Goal: Information Seeking & Learning: Find specific fact

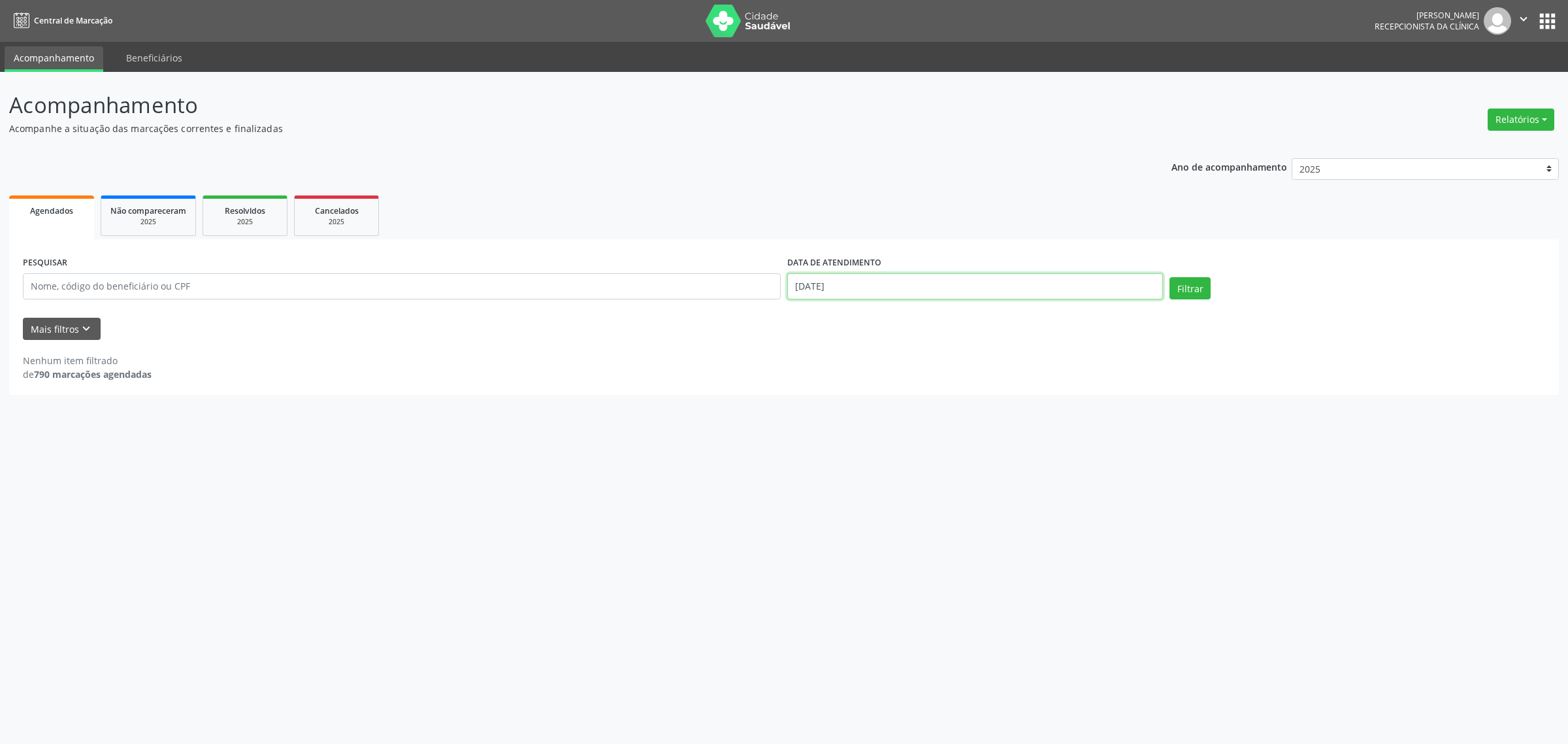
click at [903, 280] on input "[DATE]" at bounding box center [974, 286] width 375 height 26
click at [969, 380] on span "11" at bounding box center [968, 380] width 25 height 25
type input "[DATE]"
click at [969, 380] on span "11" at bounding box center [968, 380] width 25 height 25
click at [1190, 290] on button "Filtrar" at bounding box center [1190, 288] width 41 height 22
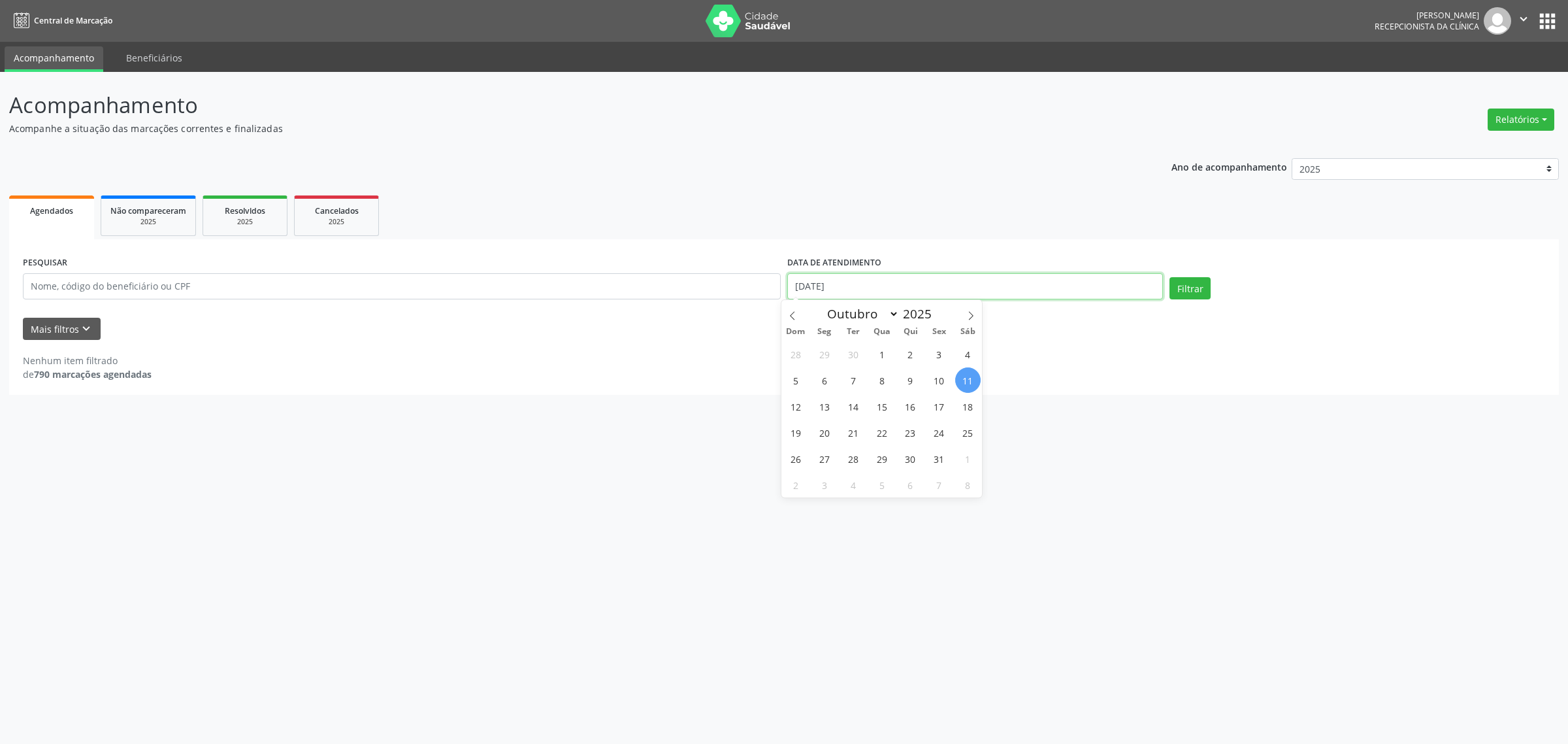
click at [909, 276] on input "[DATE]" at bounding box center [974, 286] width 375 height 26
click at [828, 411] on span "13" at bounding box center [823, 406] width 25 height 25
type input "[DATE]"
click at [828, 411] on span "13" at bounding box center [823, 406] width 25 height 25
click at [1181, 288] on button "Filtrar" at bounding box center [1190, 288] width 41 height 22
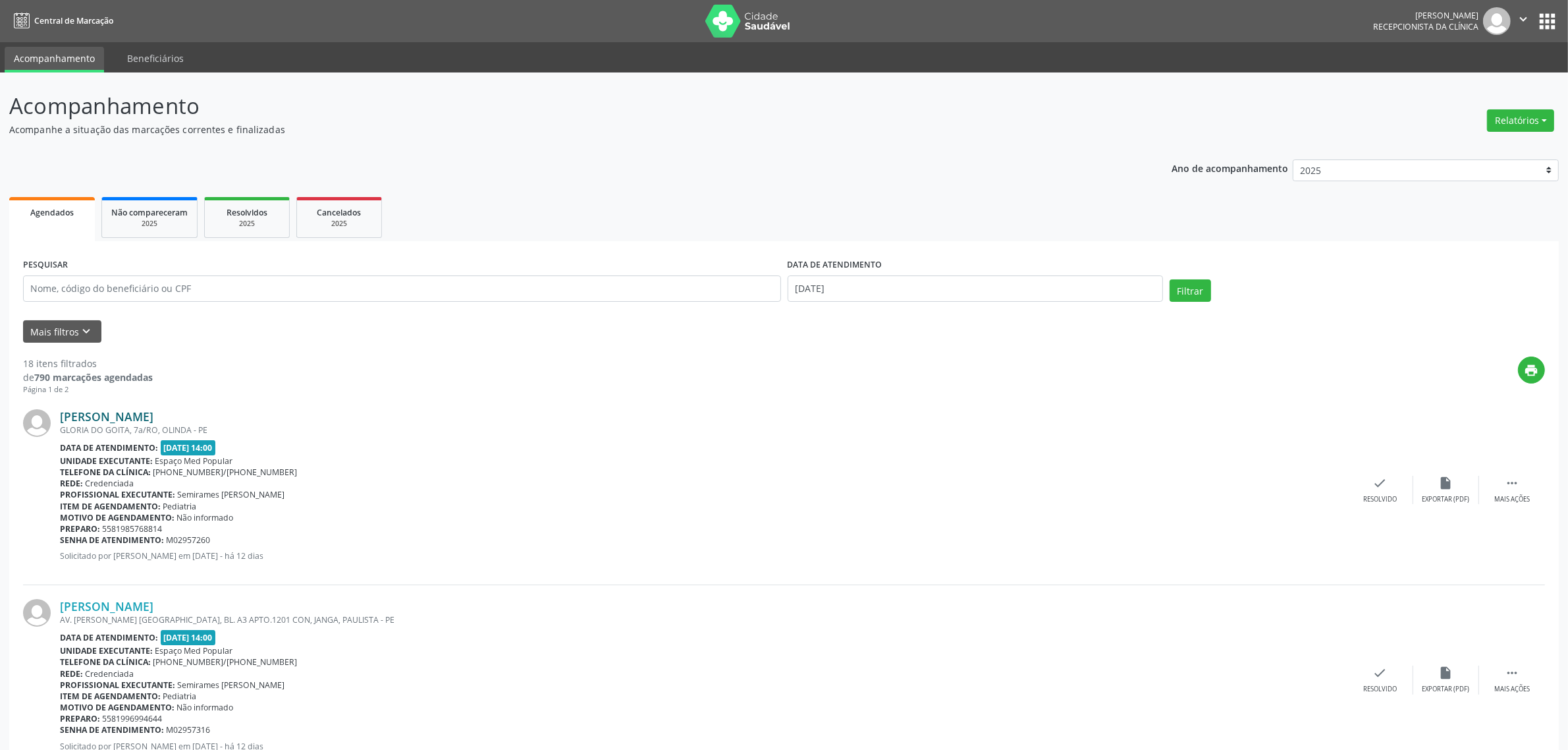
click at [154, 418] on link "[PERSON_NAME]" at bounding box center [107, 417] width 94 height 14
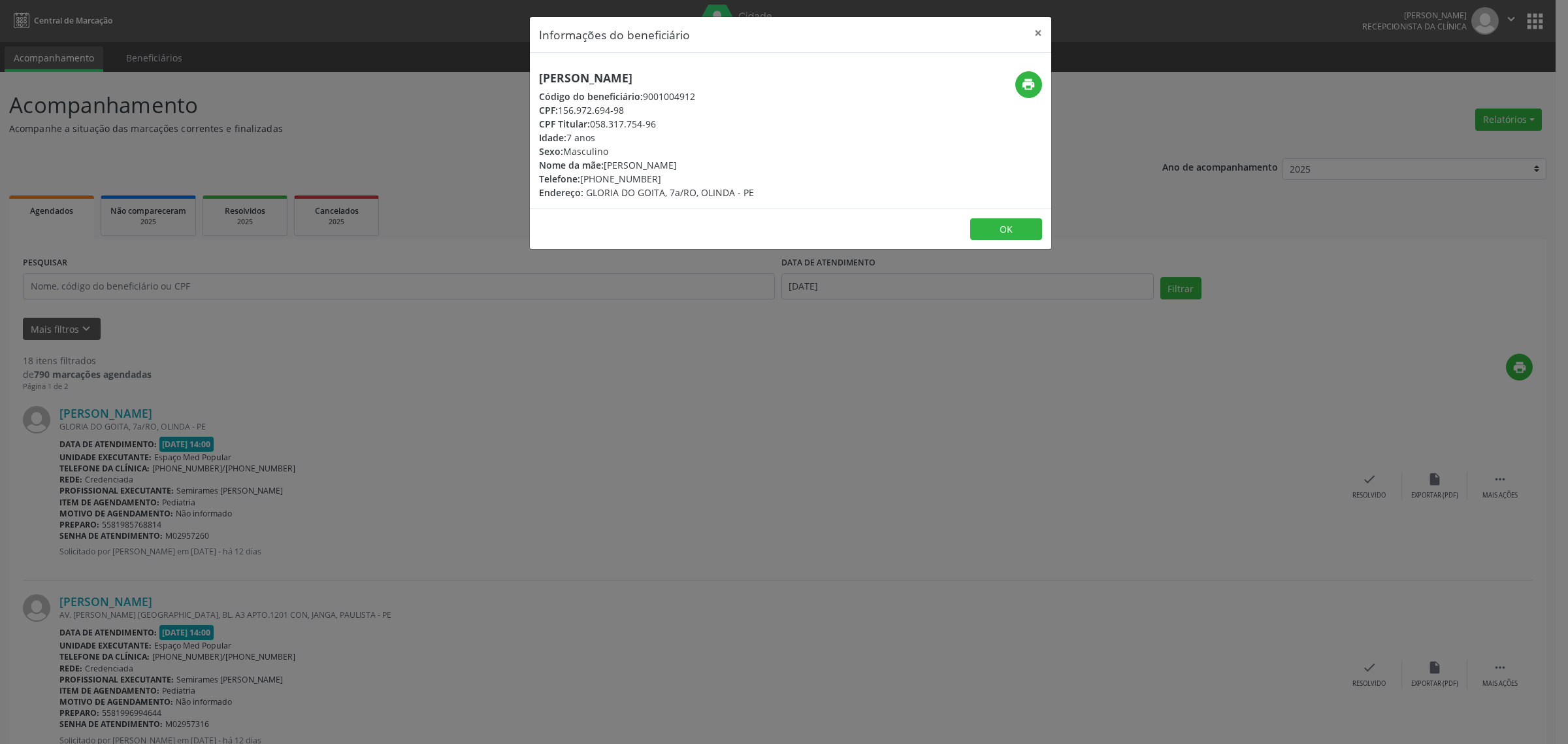
drag, startPoint x: 771, startPoint y: 75, endPoint x: 536, endPoint y: 75, distance: 235.0
click at [536, 75] on div "[PERSON_NAME] Código do beneficiário: 9001004912 CPF: 156.972.694-98 CPF Titula…" at bounding box center [703, 134] width 348 height 128
copy h5 "[PERSON_NAME]"
drag, startPoint x: 648, startPoint y: 179, endPoint x: 582, endPoint y: 179, distance: 66.0
click at [582, 179] on div "Telefone: [PHONE_NUMBER]" at bounding box center [646, 178] width 215 height 13
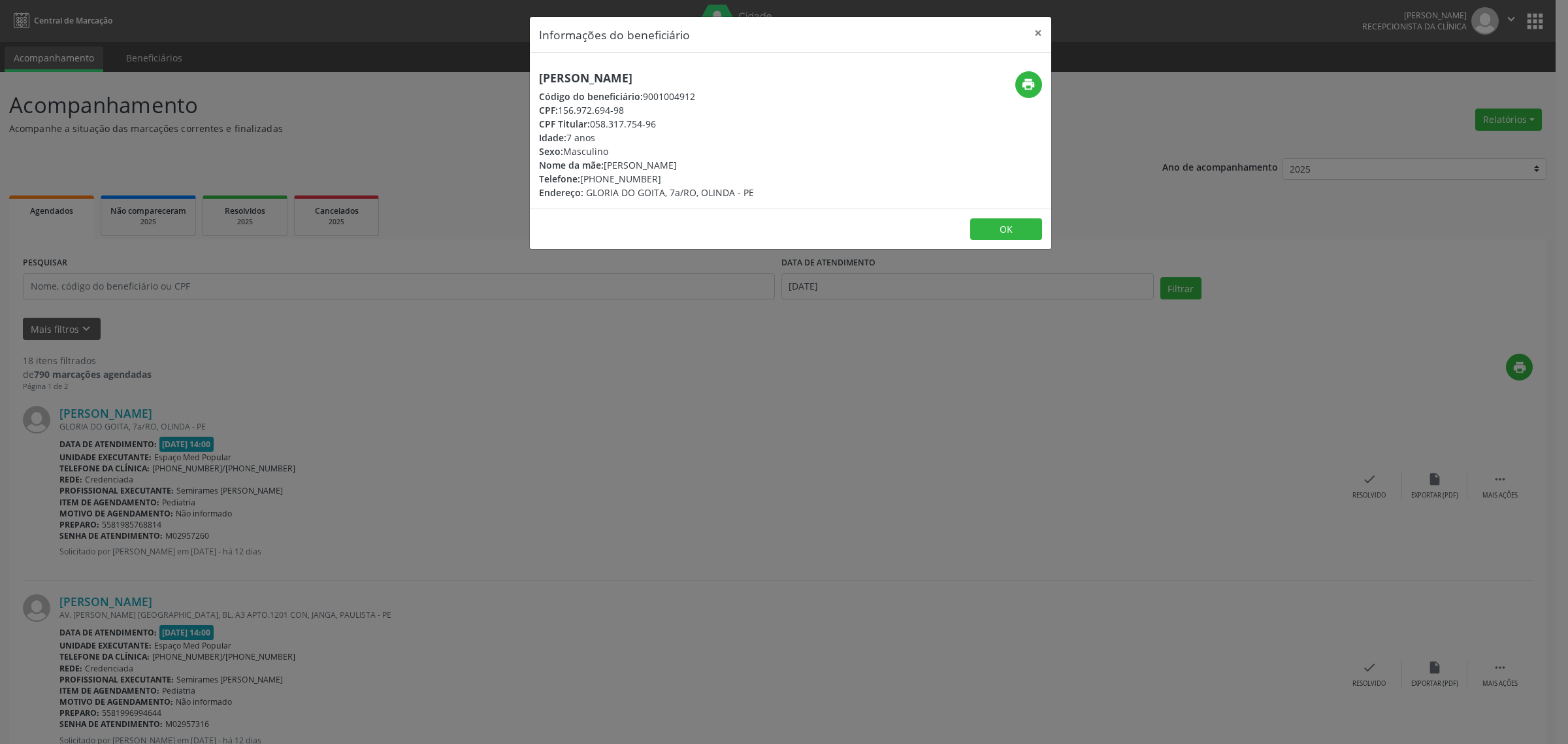
copy div "[PHONE_NUMBER]"
click at [333, 445] on div "Informações do beneficiário × [PERSON_NAME] Código do beneficiário: 9001004912 …" at bounding box center [784, 372] width 1568 height 744
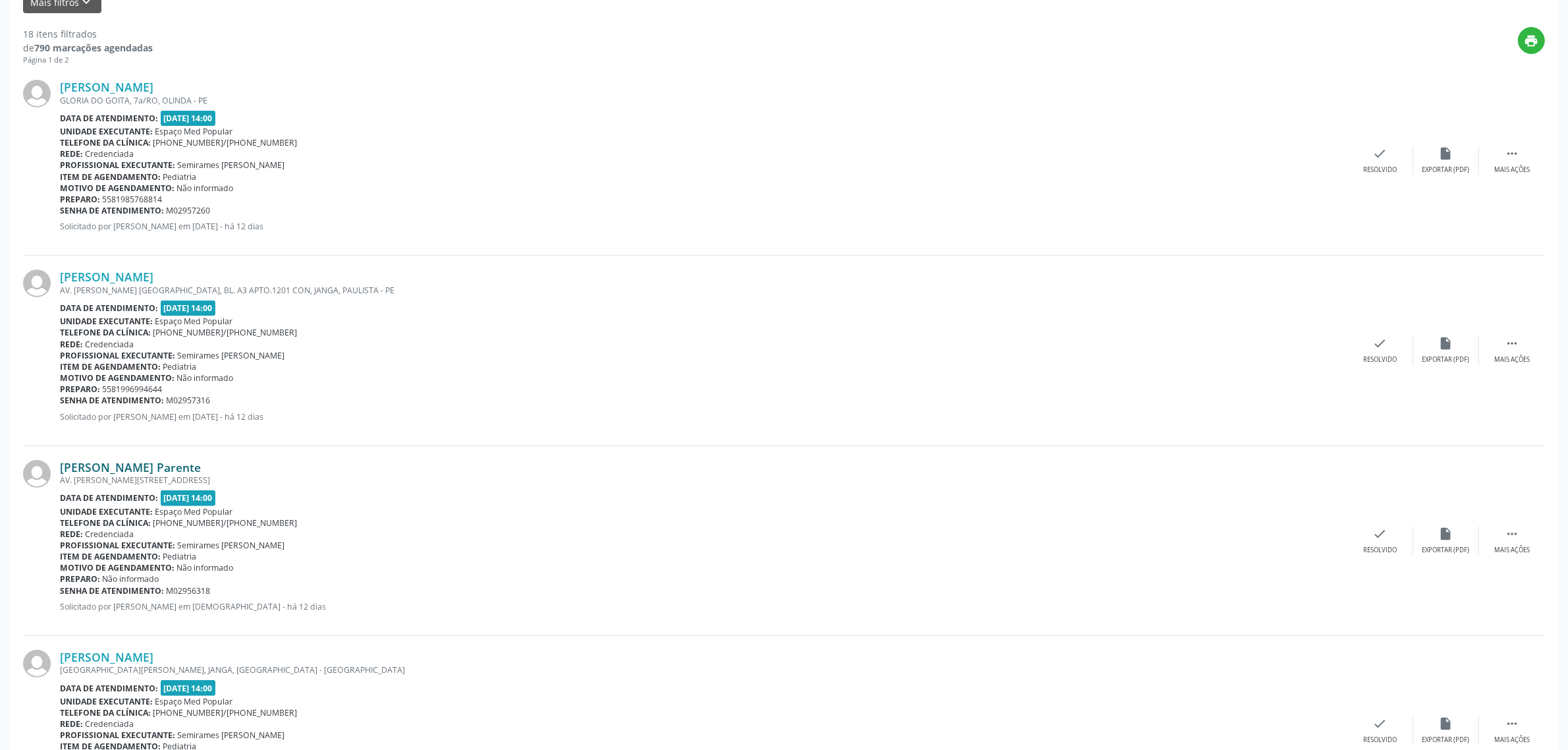
scroll to position [412, 0]
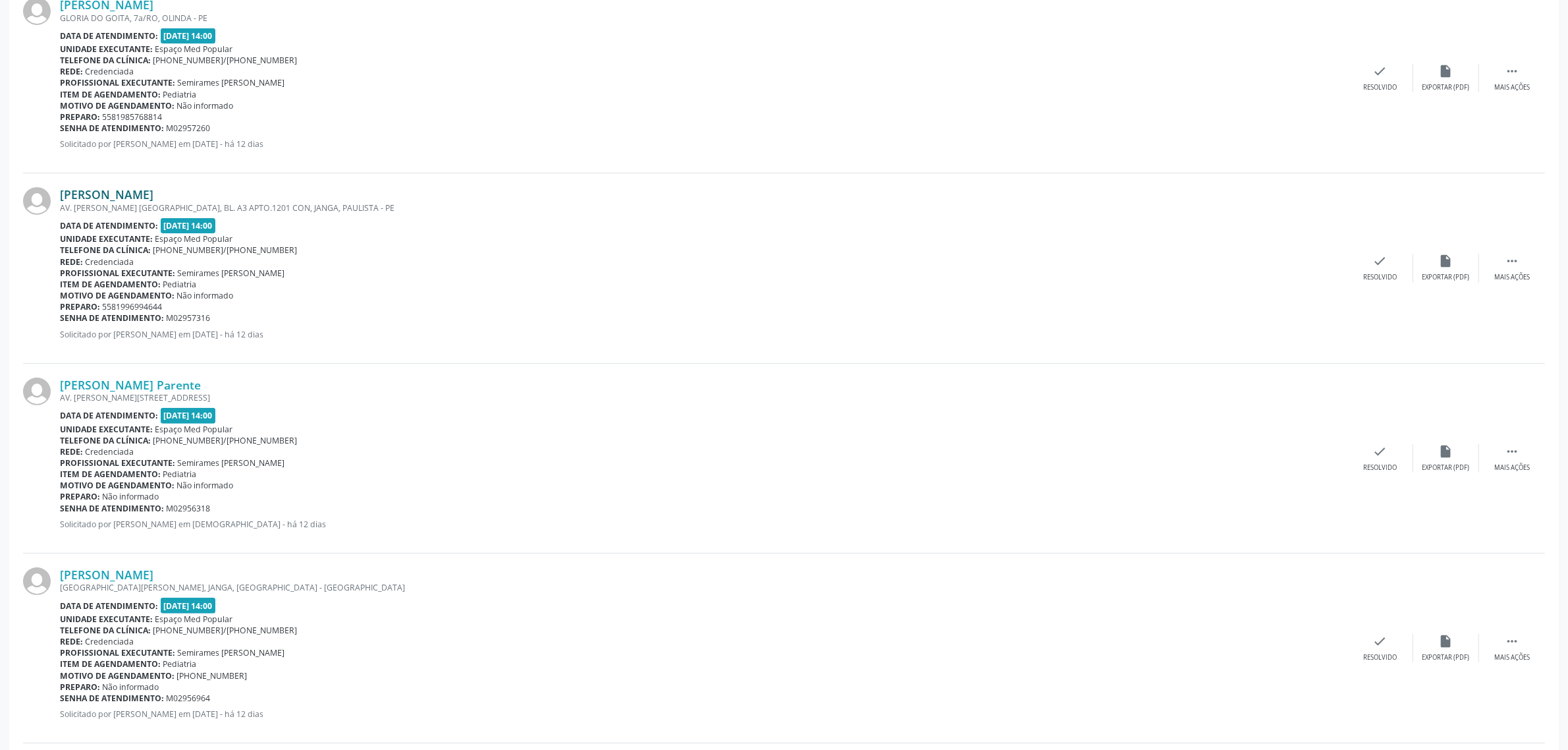
click at [152, 199] on link "[PERSON_NAME]" at bounding box center [107, 194] width 94 height 14
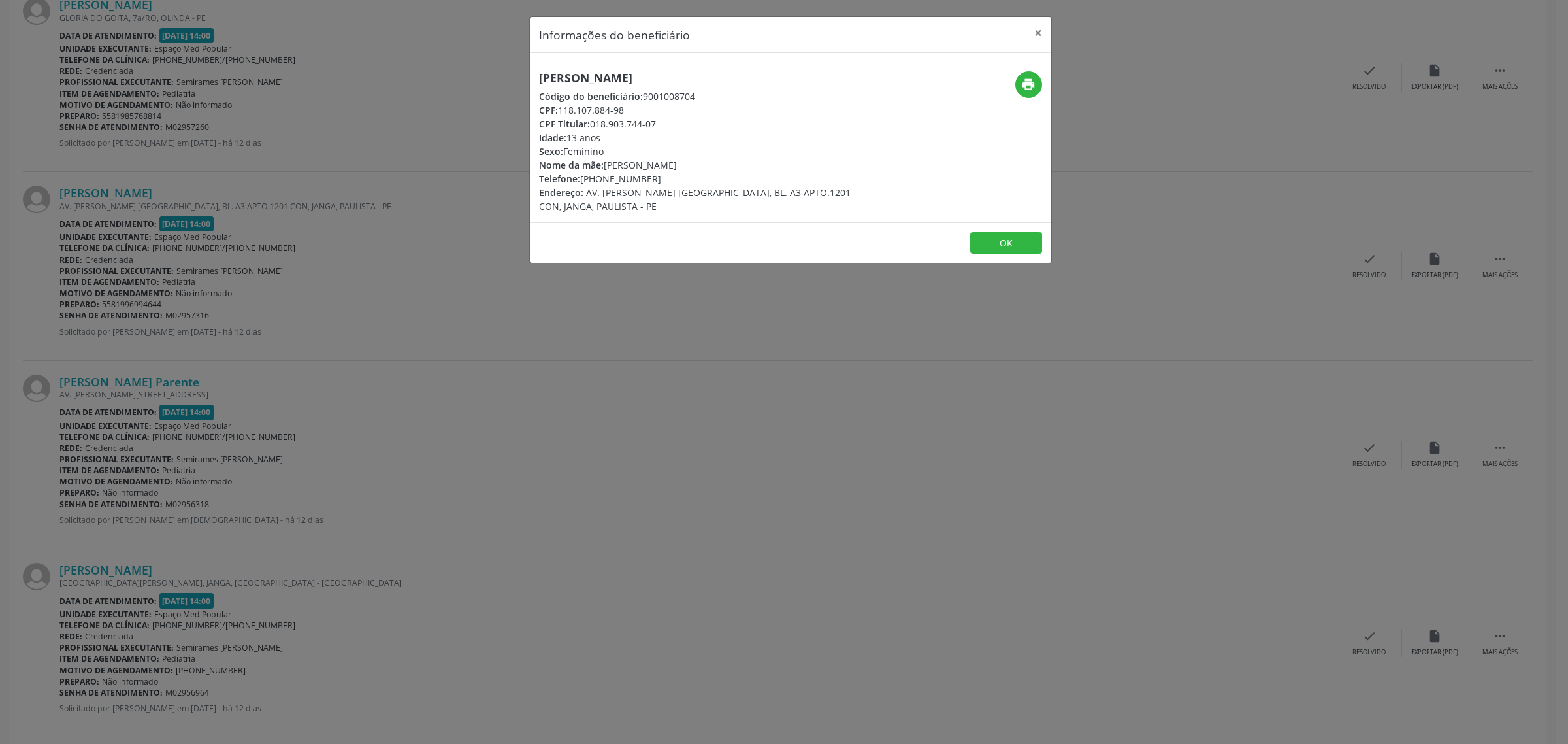
drag, startPoint x: 811, startPoint y: 79, endPoint x: 540, endPoint y: 79, distance: 271.0
click at [540, 79] on h5 "[PERSON_NAME]" at bounding box center [702, 77] width 329 height 13
copy h5 "[PERSON_NAME]"
drag, startPoint x: 652, startPoint y: 178, endPoint x: 582, endPoint y: 177, distance: 70.0
click at [582, 177] on div "Telefone: [PHONE_NUMBER]" at bounding box center [702, 178] width 329 height 13
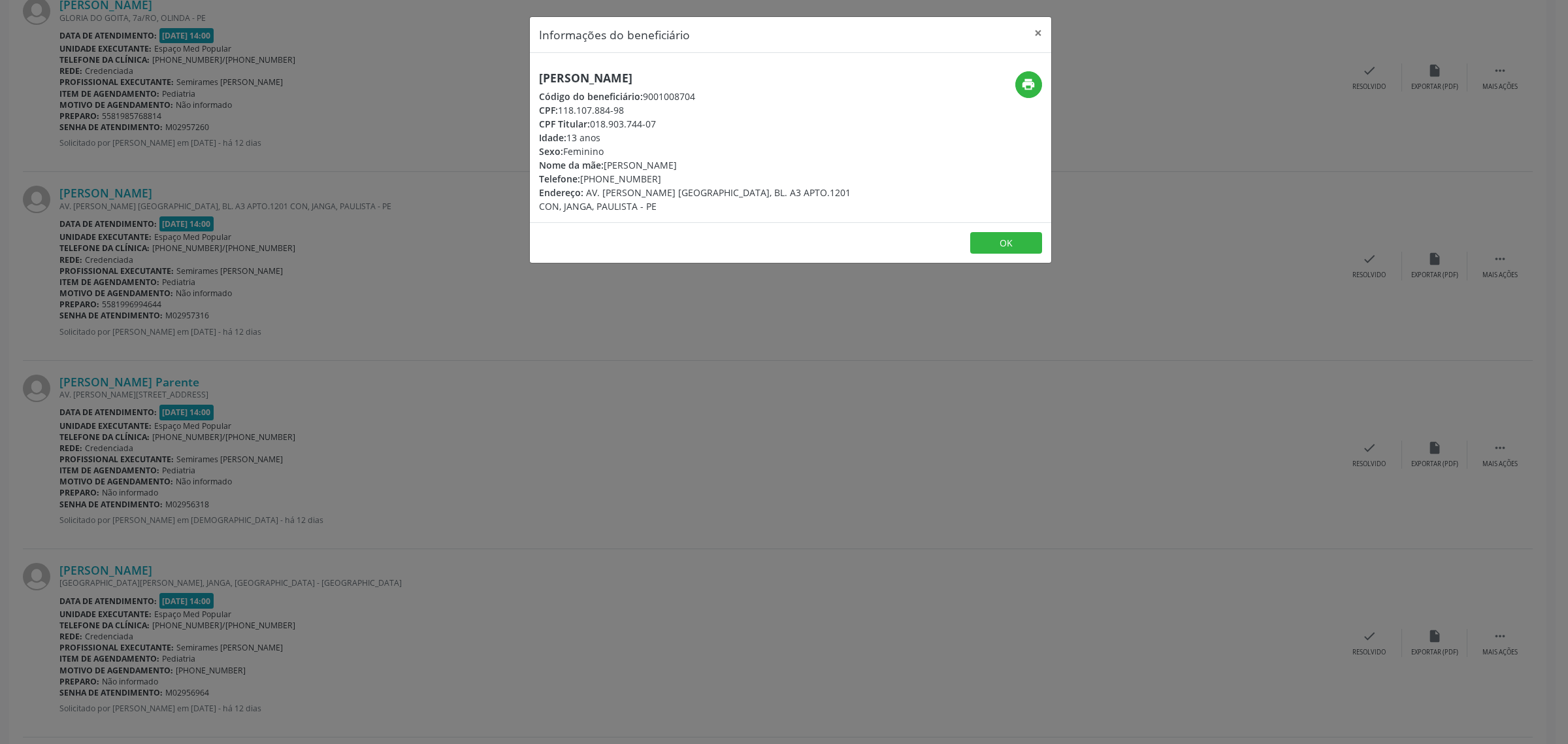
copy div "81) 99699-4644"
click at [121, 345] on div "Informações do beneficiário × [PERSON_NAME] Código do beneficiário: 9001008704 …" at bounding box center [784, 372] width 1568 height 744
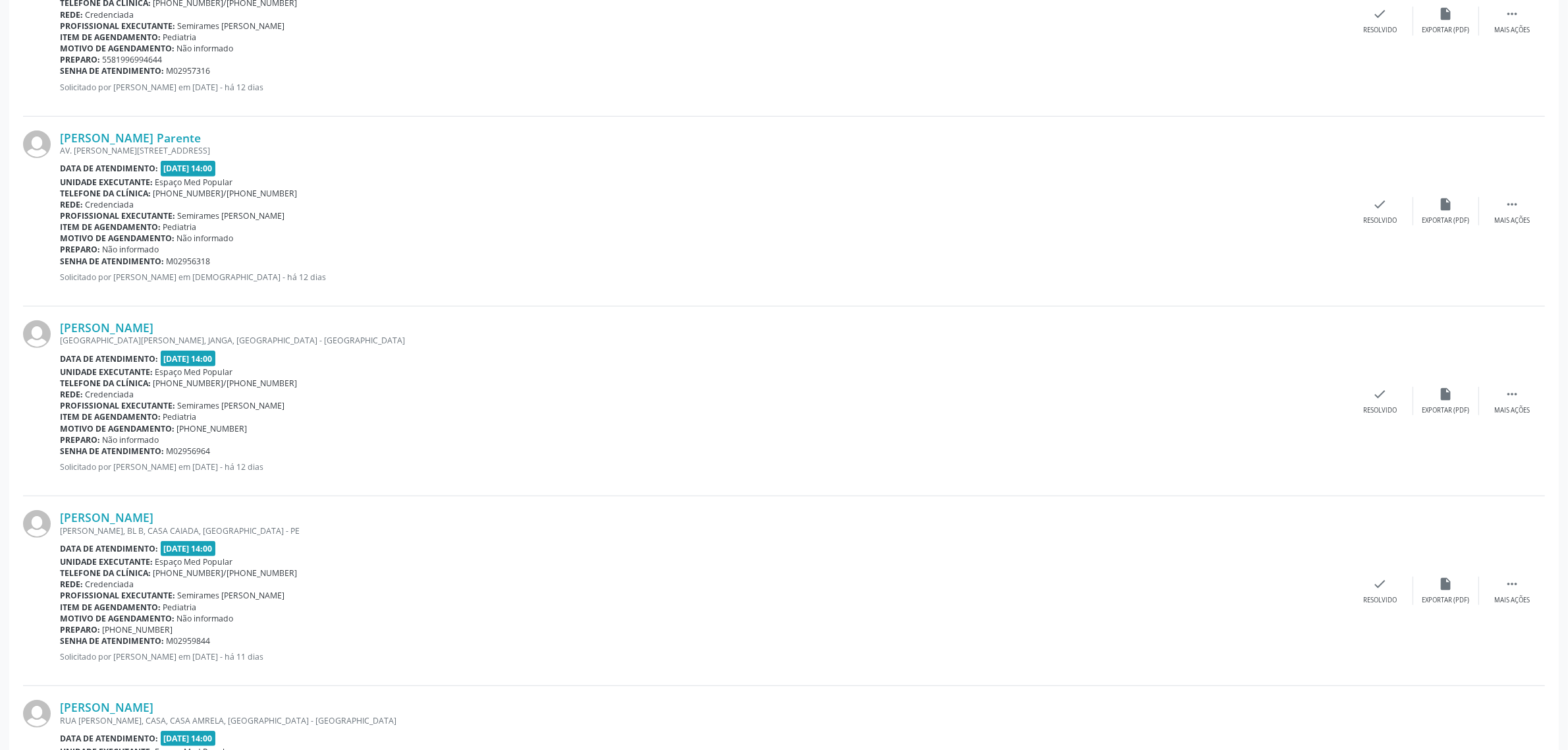
scroll to position [741, 0]
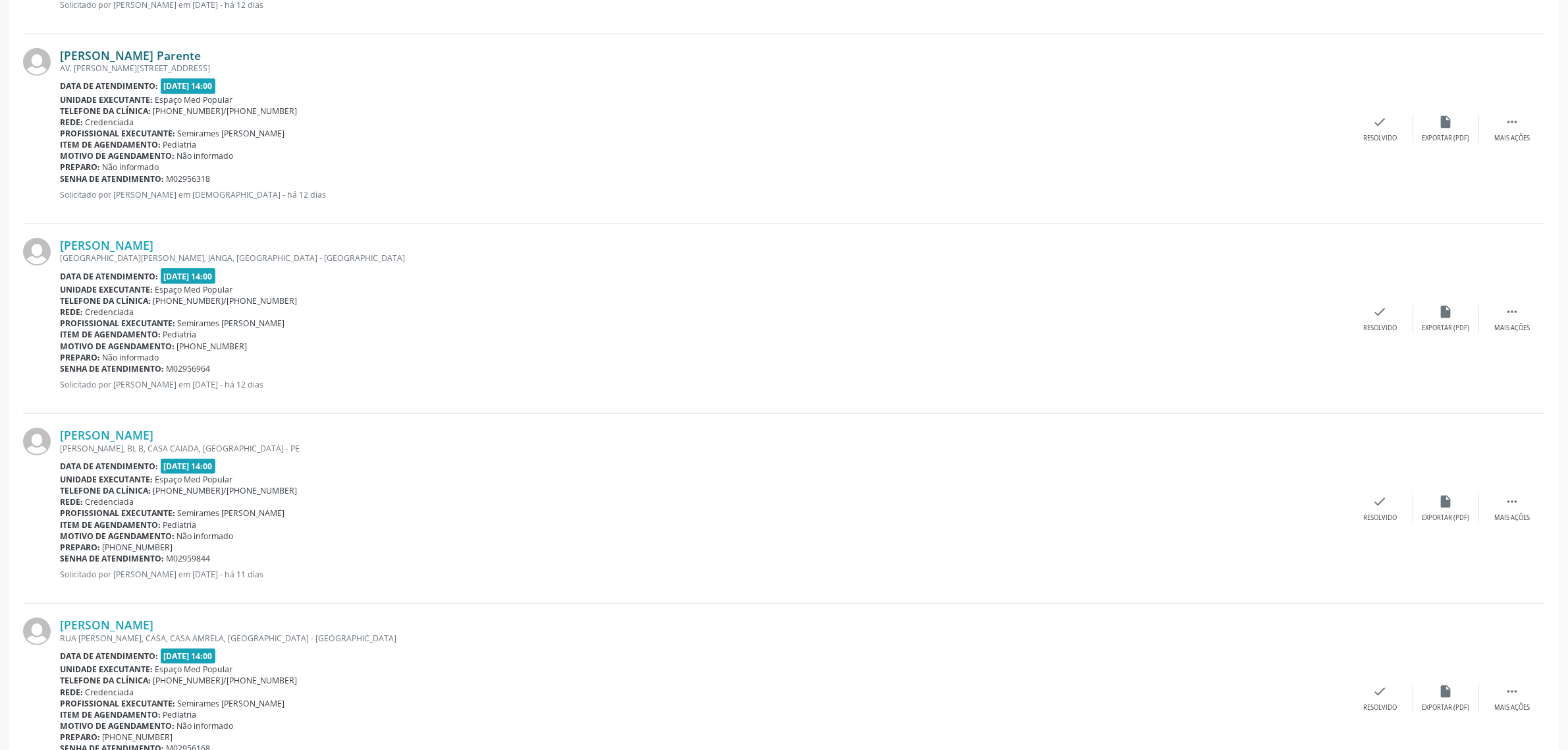
click at [133, 55] on link "[PERSON_NAME] Parente" at bounding box center [130, 55] width 141 height 14
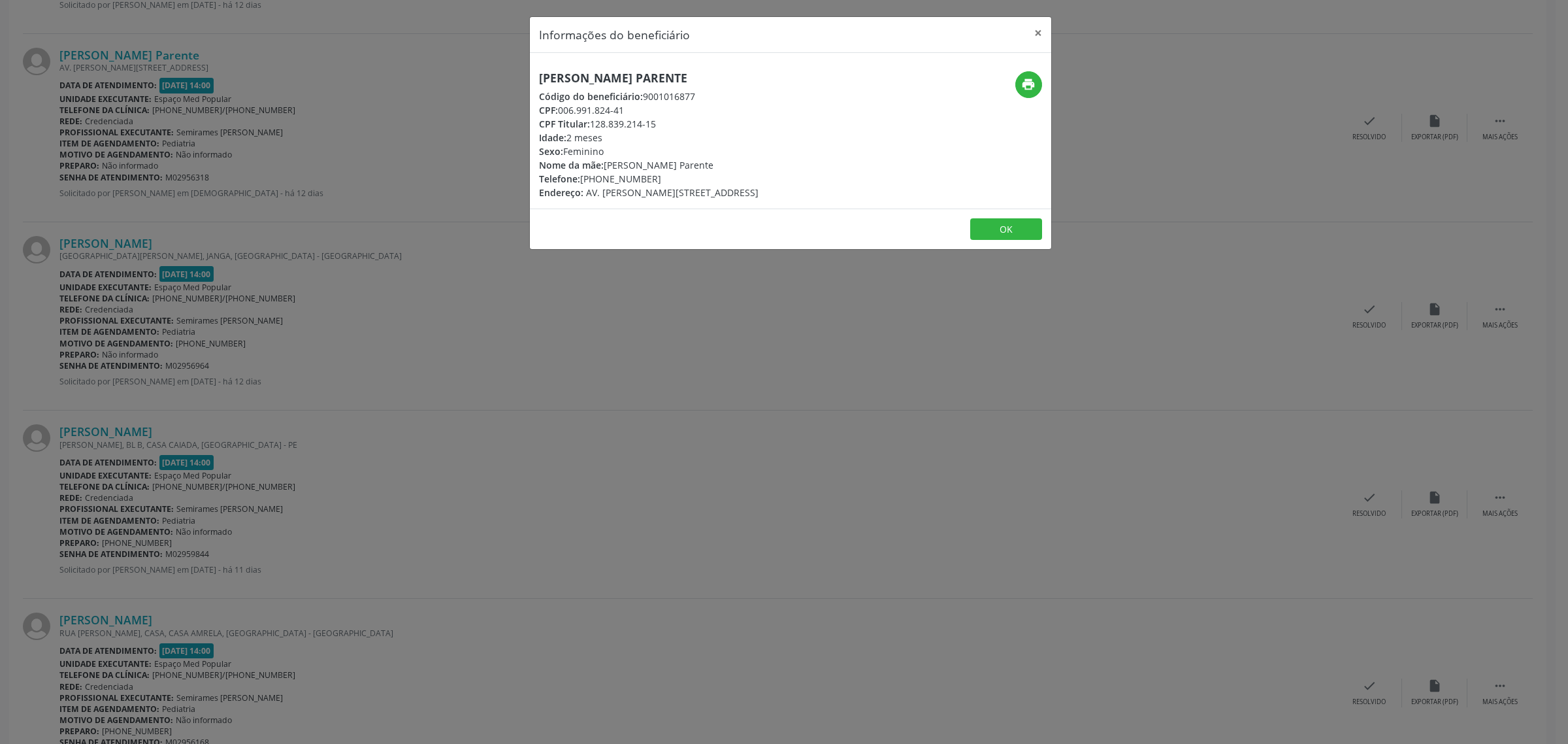
drag, startPoint x: 752, startPoint y: 75, endPoint x: 496, endPoint y: 72, distance: 256.0
click at [496, 72] on div "Informações do beneficiário × [PERSON_NAME] Código do beneficiário: 9001016877 …" at bounding box center [784, 372] width 1568 height 744
copy h5 "[PERSON_NAME] Parente"
drag, startPoint x: 254, startPoint y: 375, endPoint x: 233, endPoint y: 367, distance: 22.5
click at [254, 375] on div "Informações do beneficiário × [PERSON_NAME] Código do beneficiário: 9001016877 …" at bounding box center [784, 372] width 1568 height 744
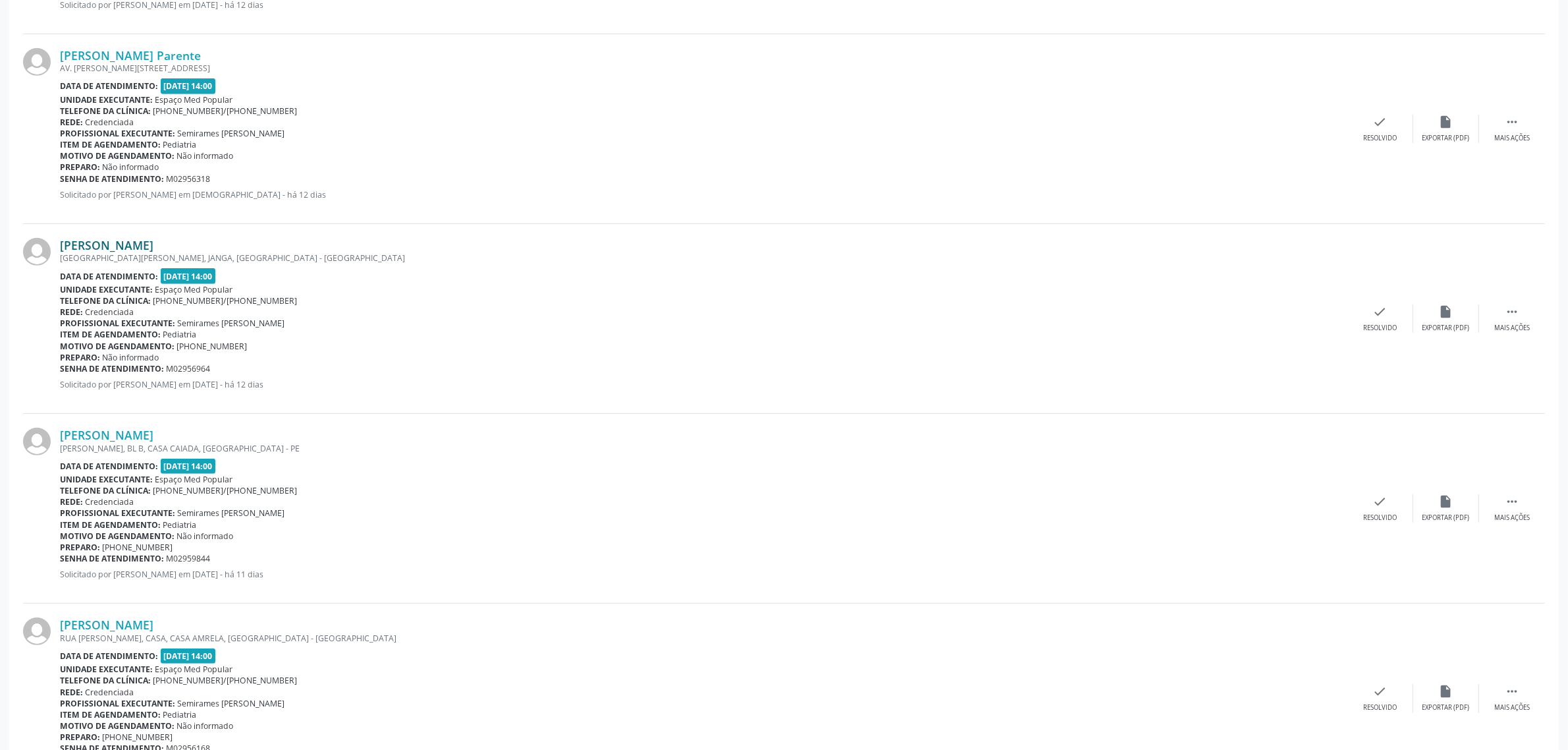
click at [154, 248] on link "[PERSON_NAME]" at bounding box center [107, 245] width 94 height 14
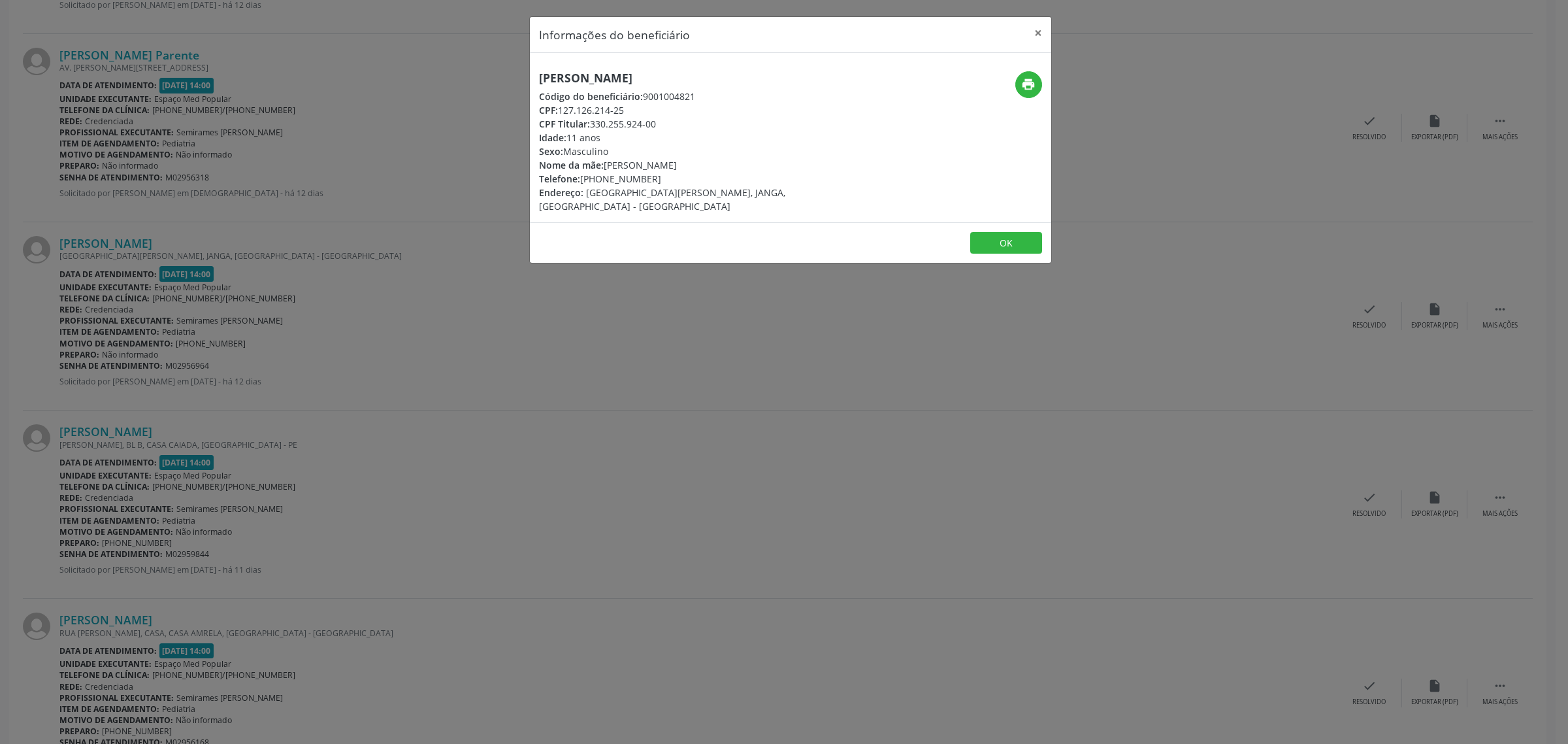
drag, startPoint x: 768, startPoint y: 79, endPoint x: 537, endPoint y: 80, distance: 231.0
click at [537, 80] on div "[PERSON_NAME] Código do beneficiário: 9001004821 CPF: 127.126.214-25 CPF Titula…" at bounding box center [703, 142] width 348 height 142
copy h5 "[PERSON_NAME]"
drag, startPoint x: 653, startPoint y: 177, endPoint x: 582, endPoint y: 179, distance: 71.0
click at [582, 179] on div "Telefone: [PHONE_NUMBER]" at bounding box center [702, 178] width 329 height 13
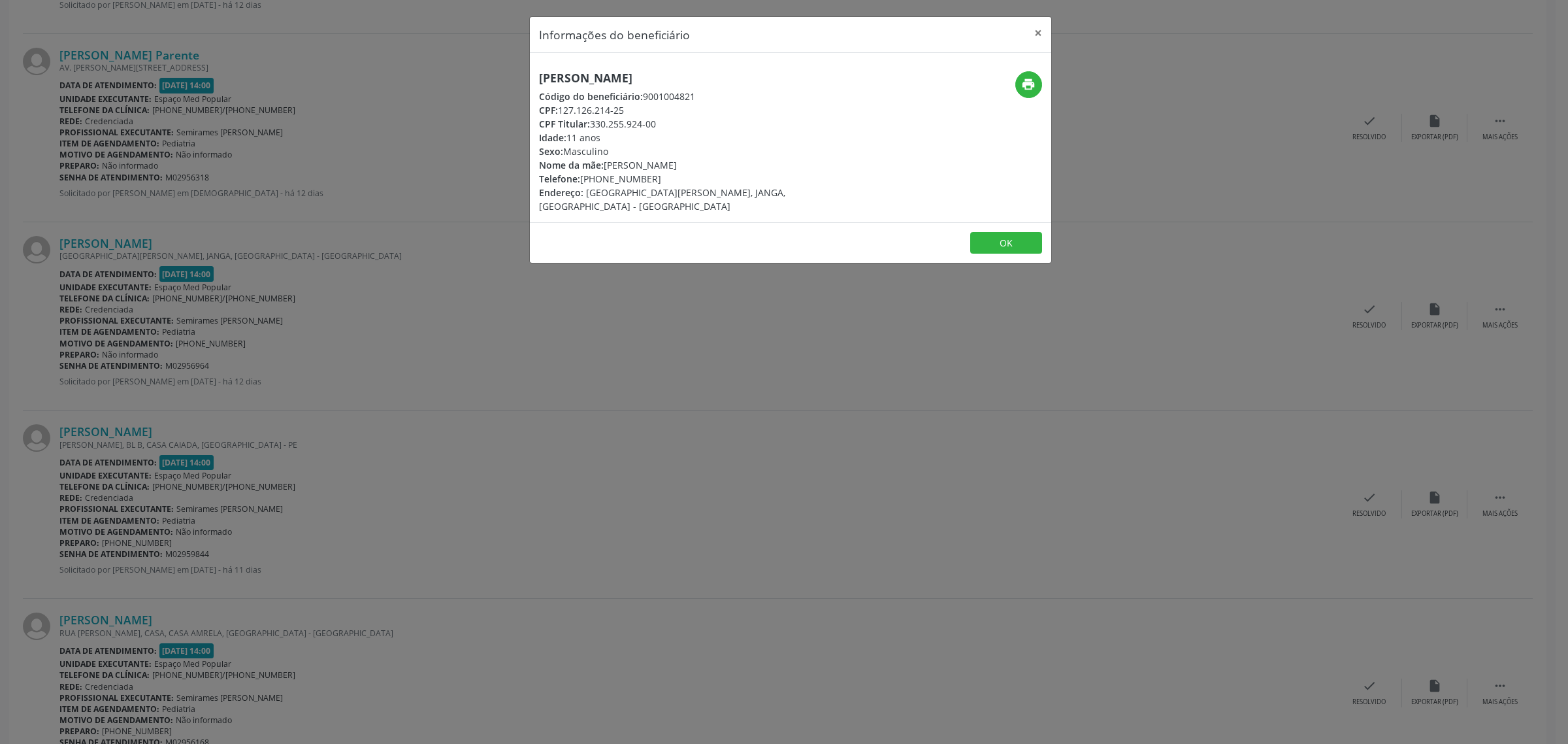
copy div "81) 99403-8752"
click at [409, 340] on div "Informações do beneficiário × [PERSON_NAME] Código do beneficiário: 9001004821 …" at bounding box center [784, 372] width 1568 height 744
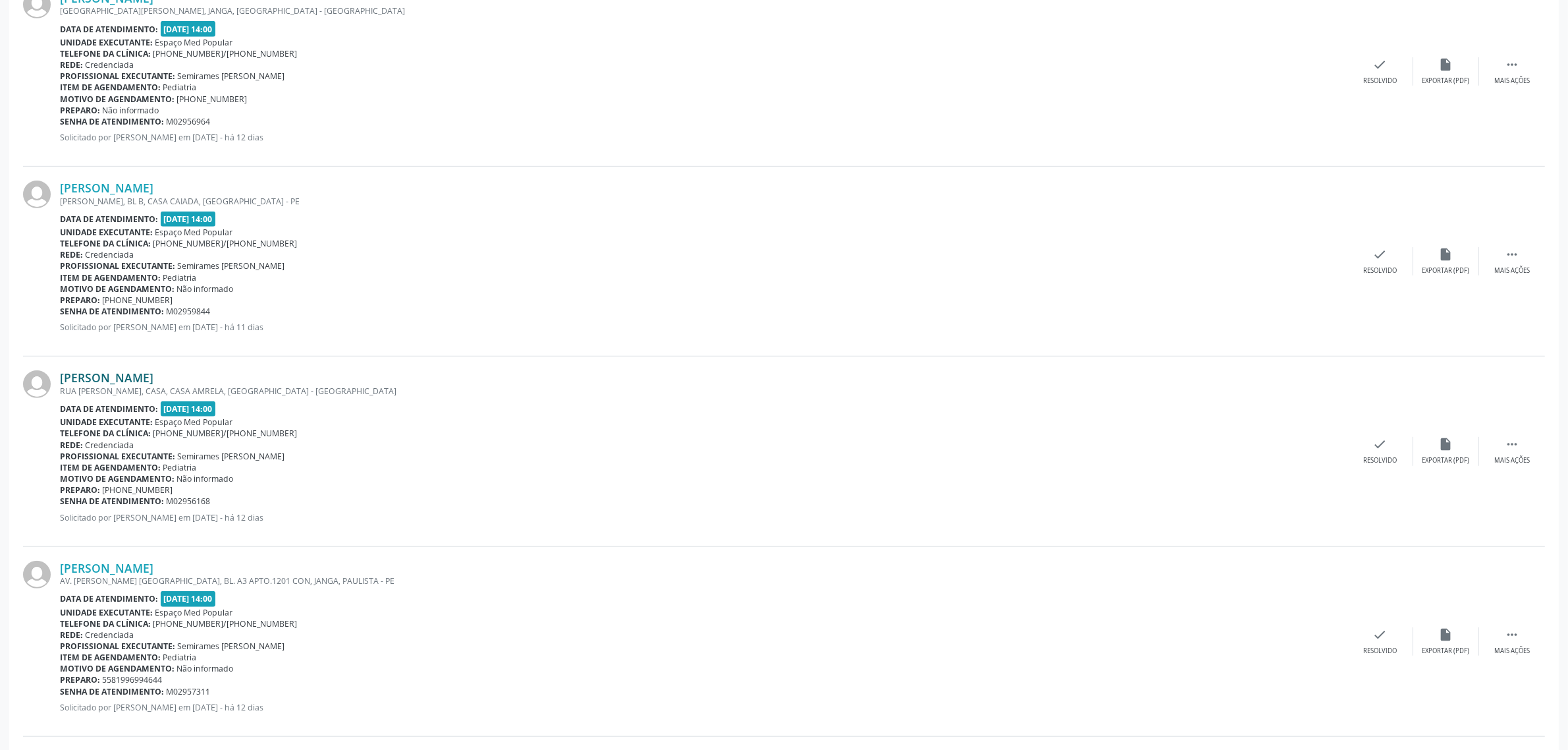
scroll to position [1071, 0]
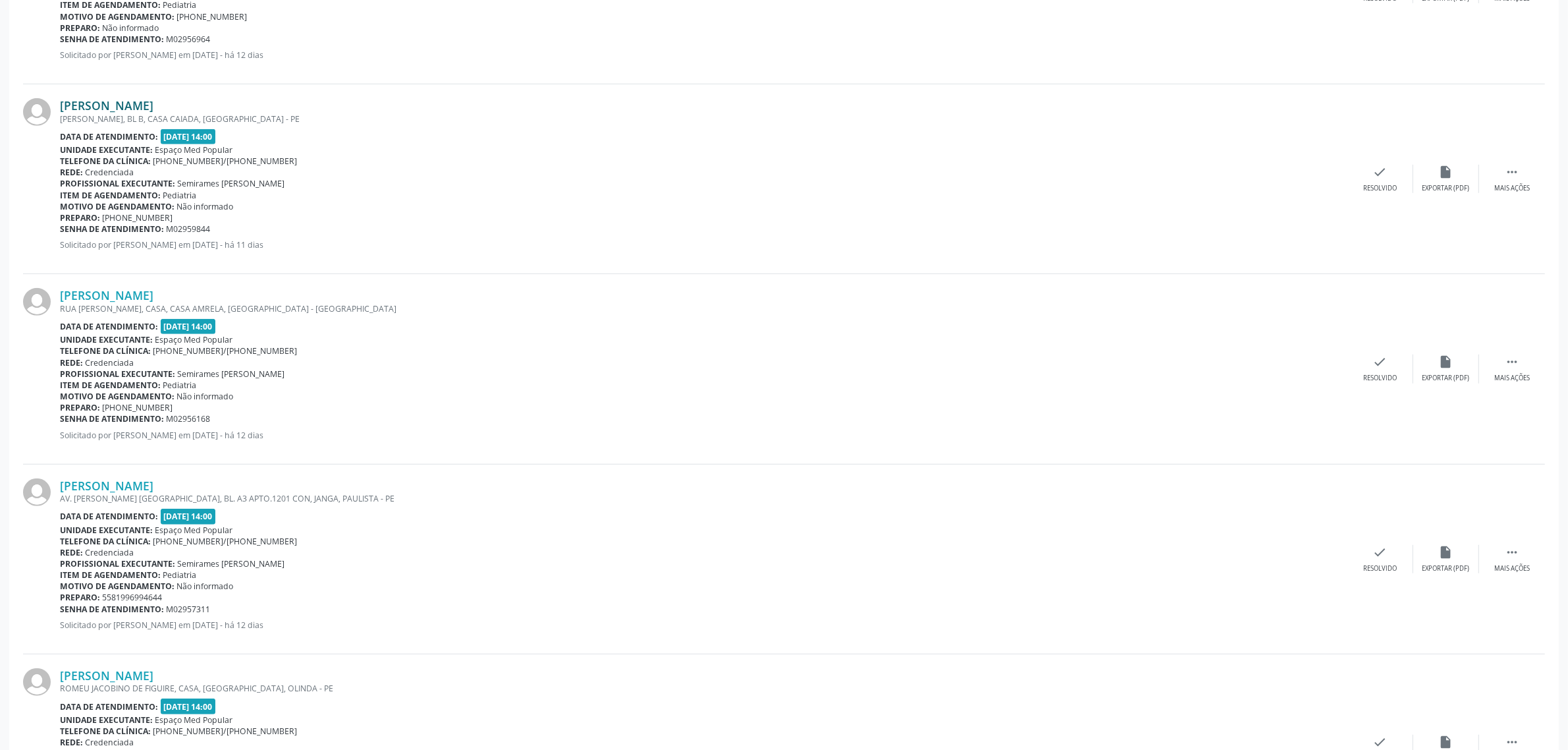
click at [145, 107] on link "[PERSON_NAME]" at bounding box center [107, 106] width 94 height 14
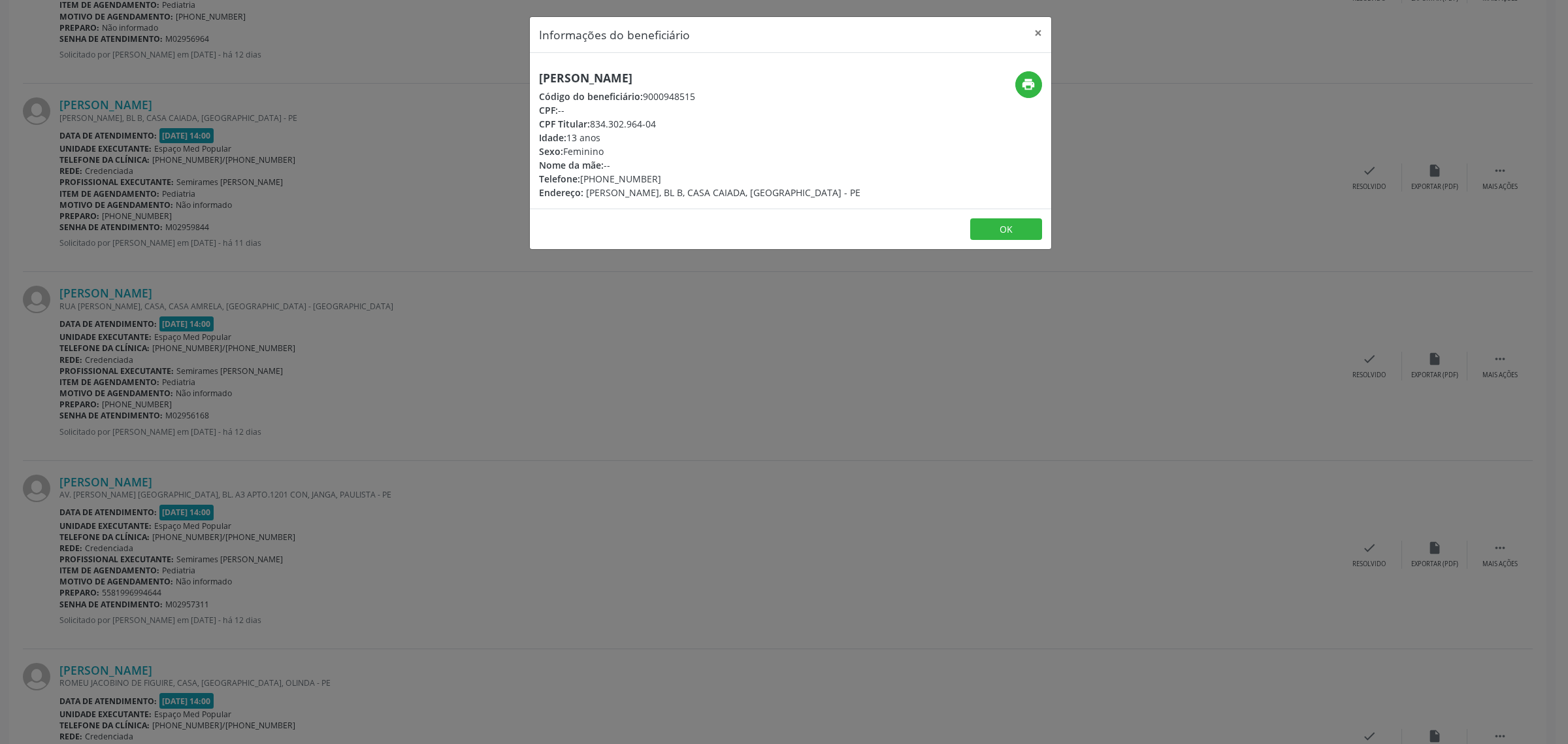
drag, startPoint x: 719, startPoint y: 78, endPoint x: 538, endPoint y: 76, distance: 181.0
click at [538, 76] on h5 "[PERSON_NAME]" at bounding box center [699, 77] width 322 height 13
copy h5 "[PERSON_NAME]"
drag, startPoint x: 444, startPoint y: 333, endPoint x: 279, endPoint y: 334, distance: 165.0
click at [438, 333] on div "Informações do beneficiário × [PERSON_NAME] Código do beneficiário: 9000948515 …" at bounding box center [784, 372] width 1568 height 744
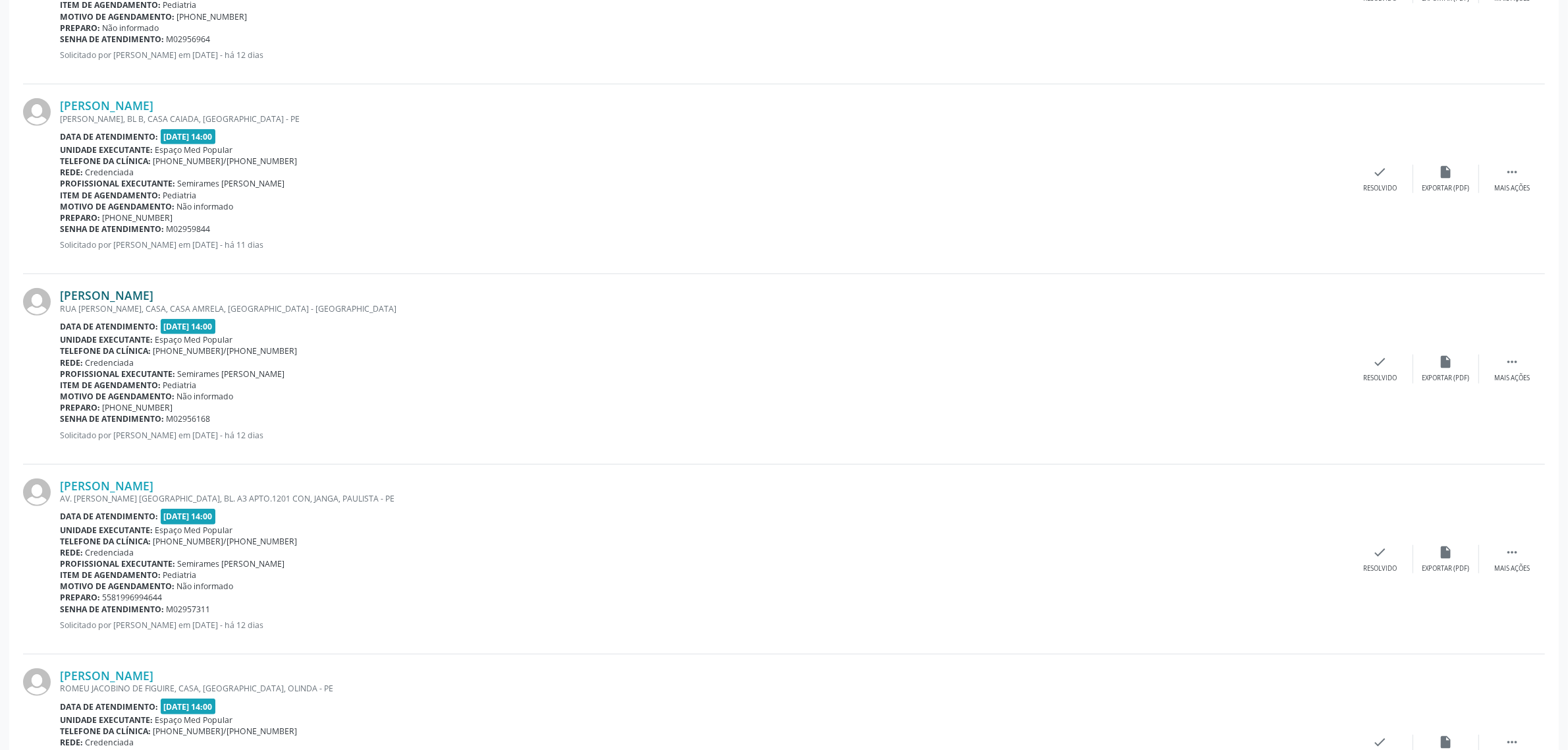
click at [154, 295] on link "[PERSON_NAME]" at bounding box center [107, 295] width 94 height 14
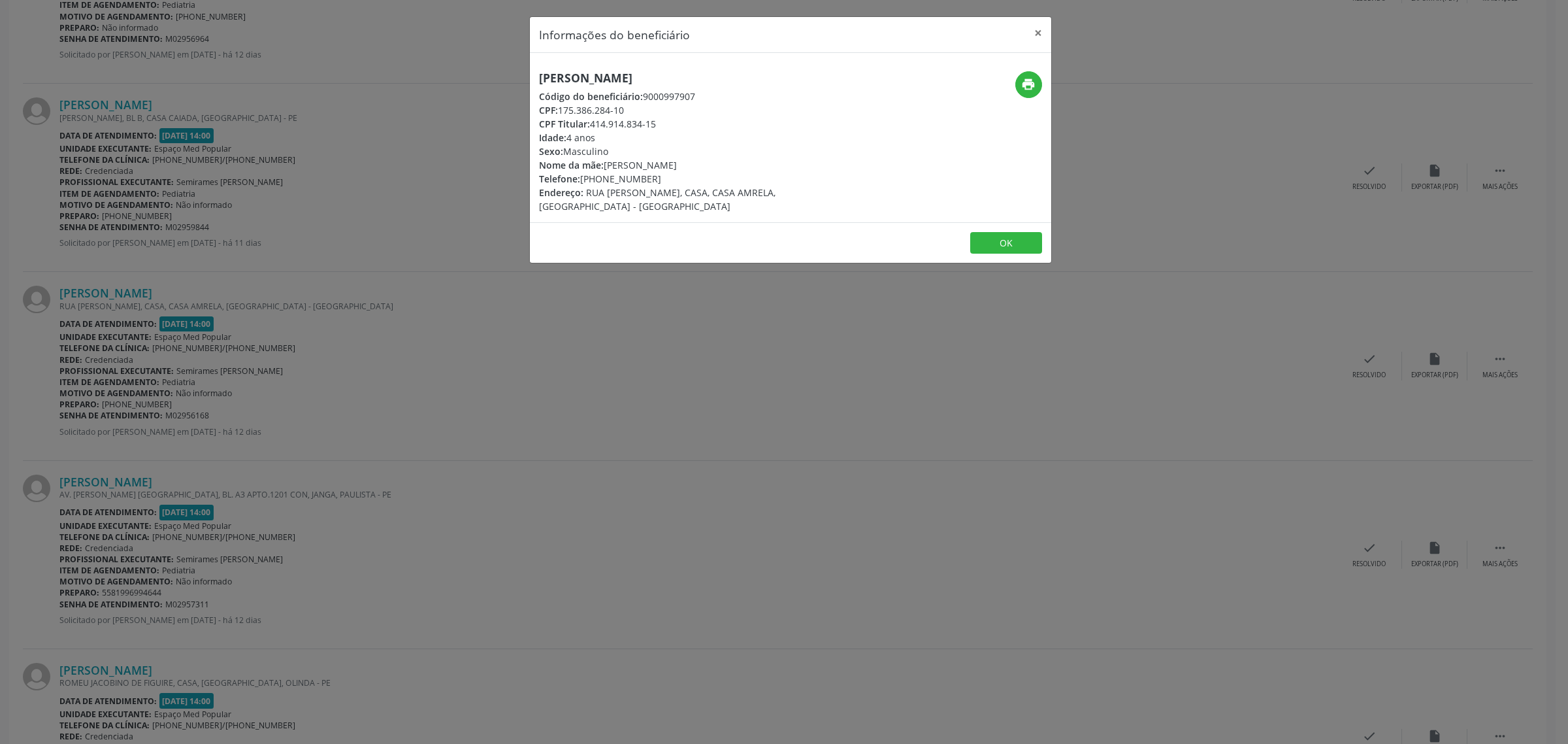
drag, startPoint x: 807, startPoint y: 78, endPoint x: 540, endPoint y: 77, distance: 267.0
click at [540, 77] on h5 "[PERSON_NAME]" at bounding box center [702, 77] width 329 height 13
copy h5 "[PERSON_NAME]"
click at [307, 416] on div "Informações do beneficiário × [PERSON_NAME] Código do beneficiário: 9000997907 …" at bounding box center [784, 372] width 1568 height 744
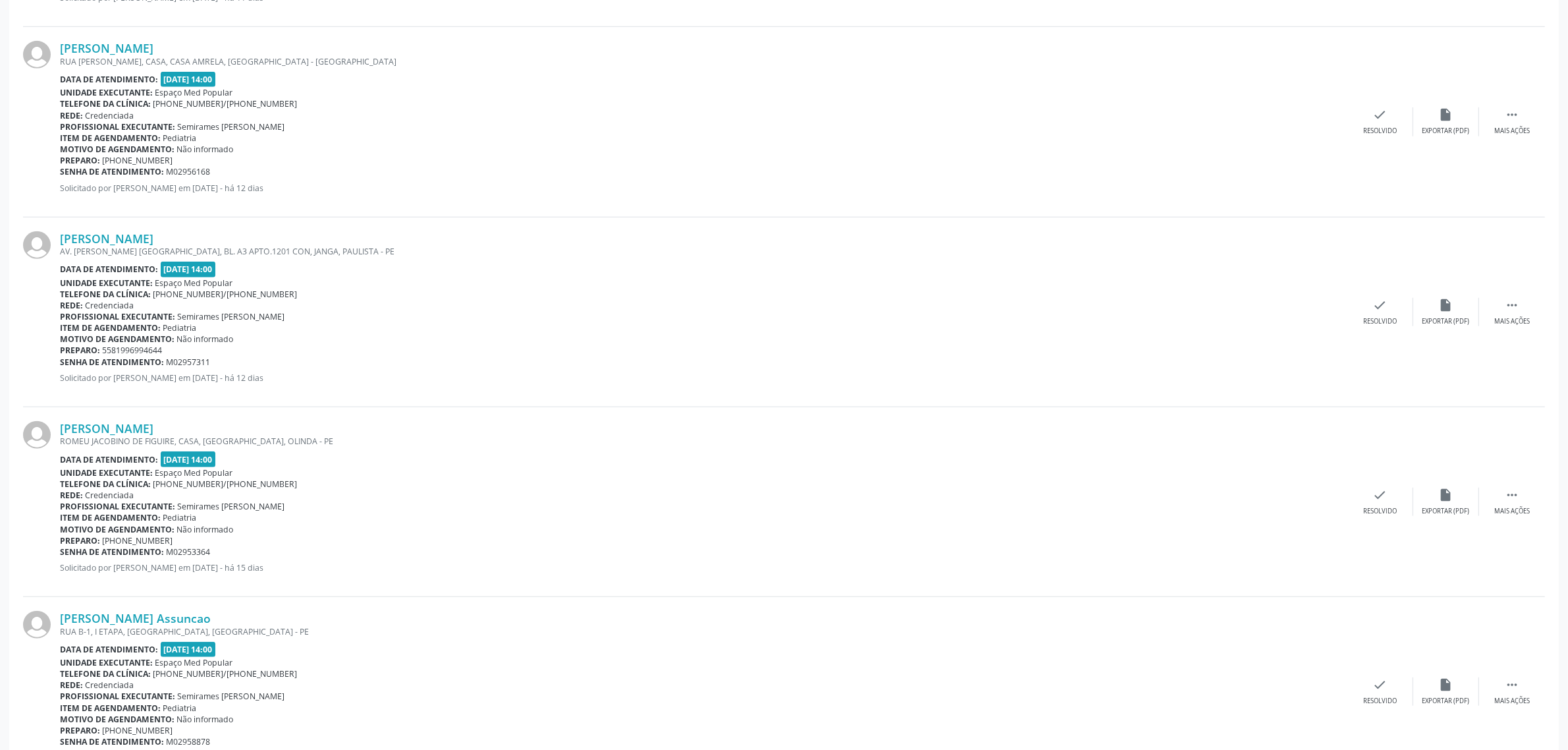
scroll to position [1400, 0]
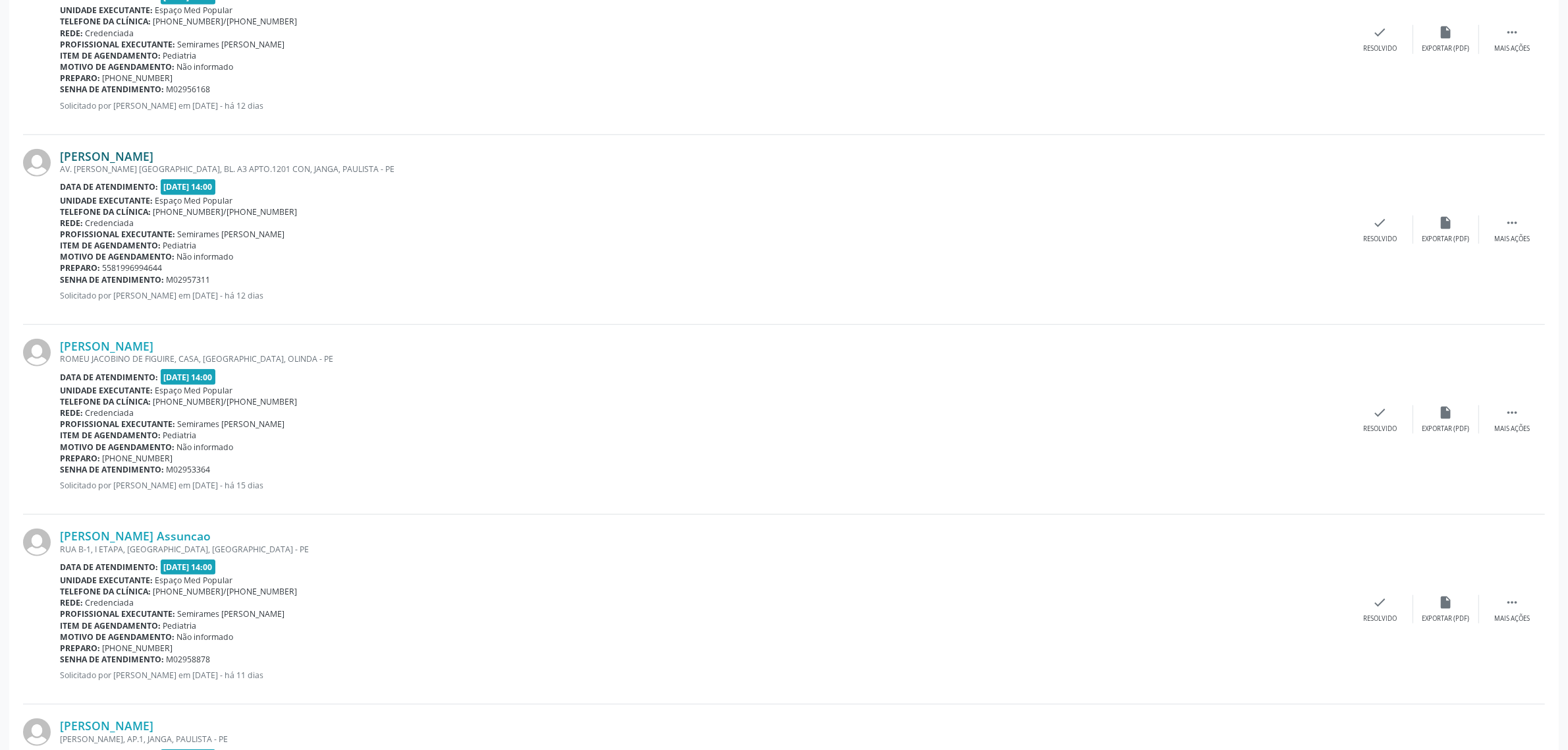
click at [154, 155] on link "[PERSON_NAME]" at bounding box center [107, 156] width 94 height 14
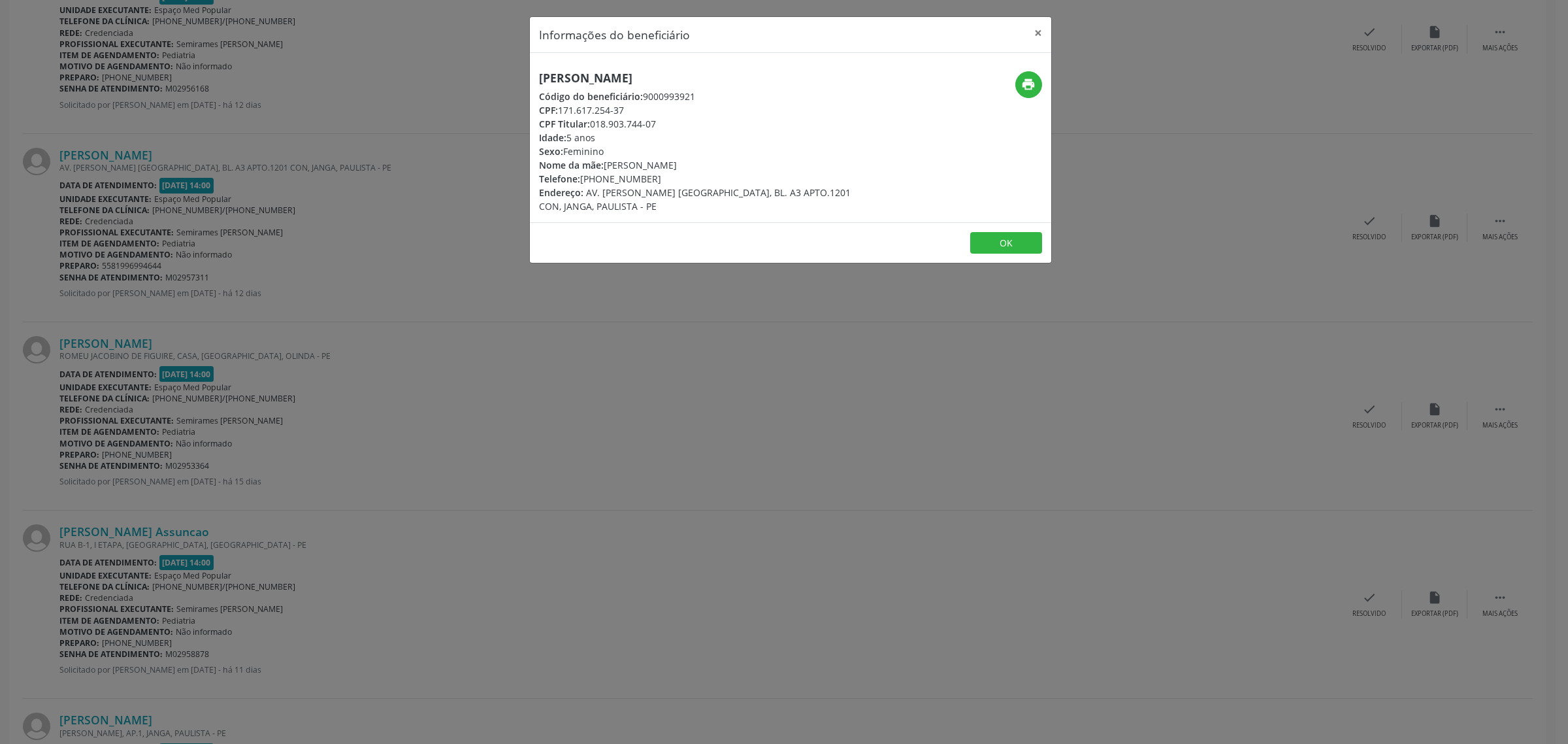
drag, startPoint x: 724, startPoint y: 77, endPoint x: 539, endPoint y: 86, distance: 185.2
click at [539, 86] on div "[PERSON_NAME] Código do beneficiário: 9000993921 CPF: 171.617.254-37 CPF Titula…" at bounding box center [702, 142] width 329 height 142
copy h5 "[PERSON_NAME]"
drag, startPoint x: 650, startPoint y: 179, endPoint x: 582, endPoint y: 185, distance: 68.3
click at [582, 185] on div "Telefone: [PHONE_NUMBER]" at bounding box center [702, 178] width 329 height 13
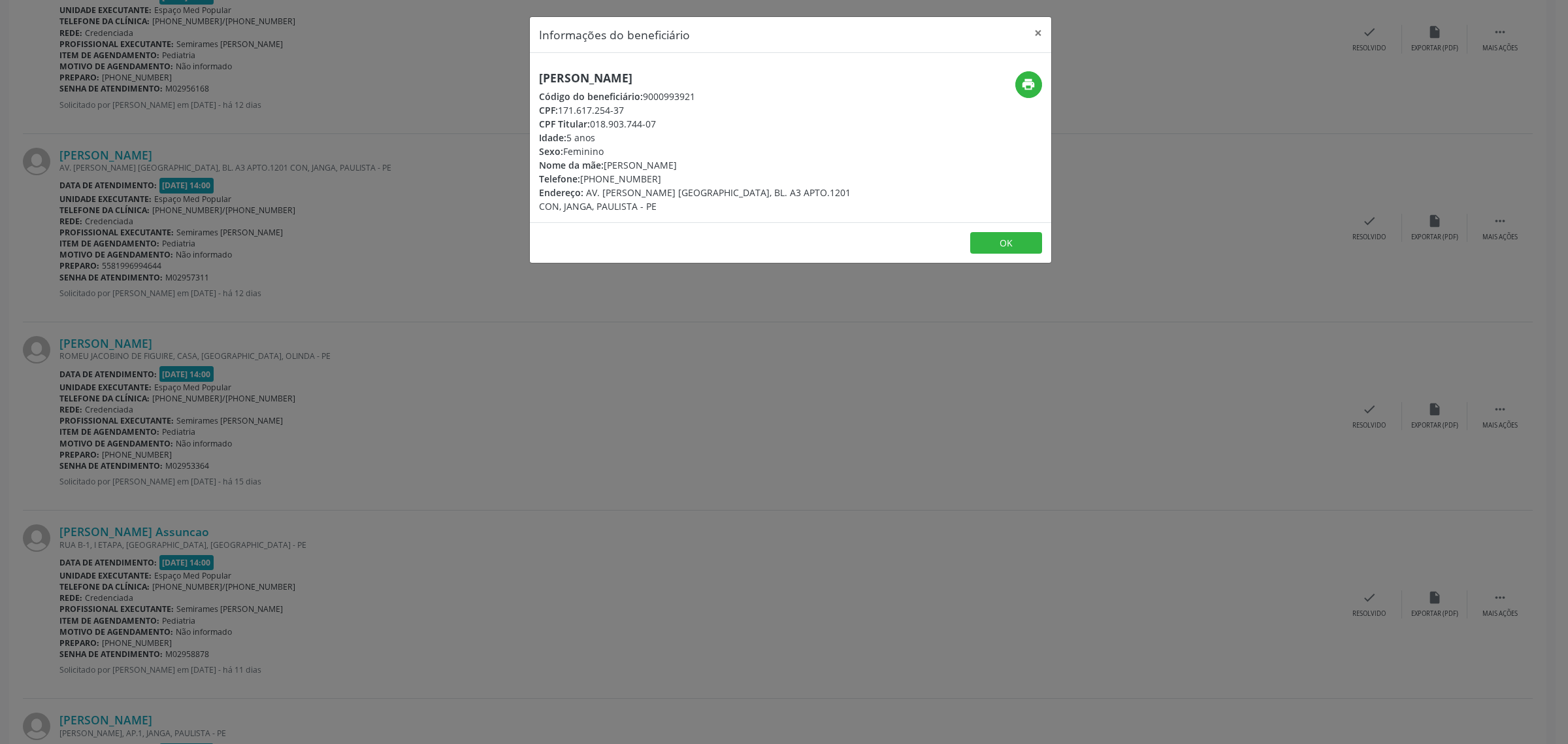
click at [582, 374] on div "Informações do beneficiário × [PERSON_NAME] Código do beneficiário: 9000993921 …" at bounding box center [784, 372] width 1568 height 744
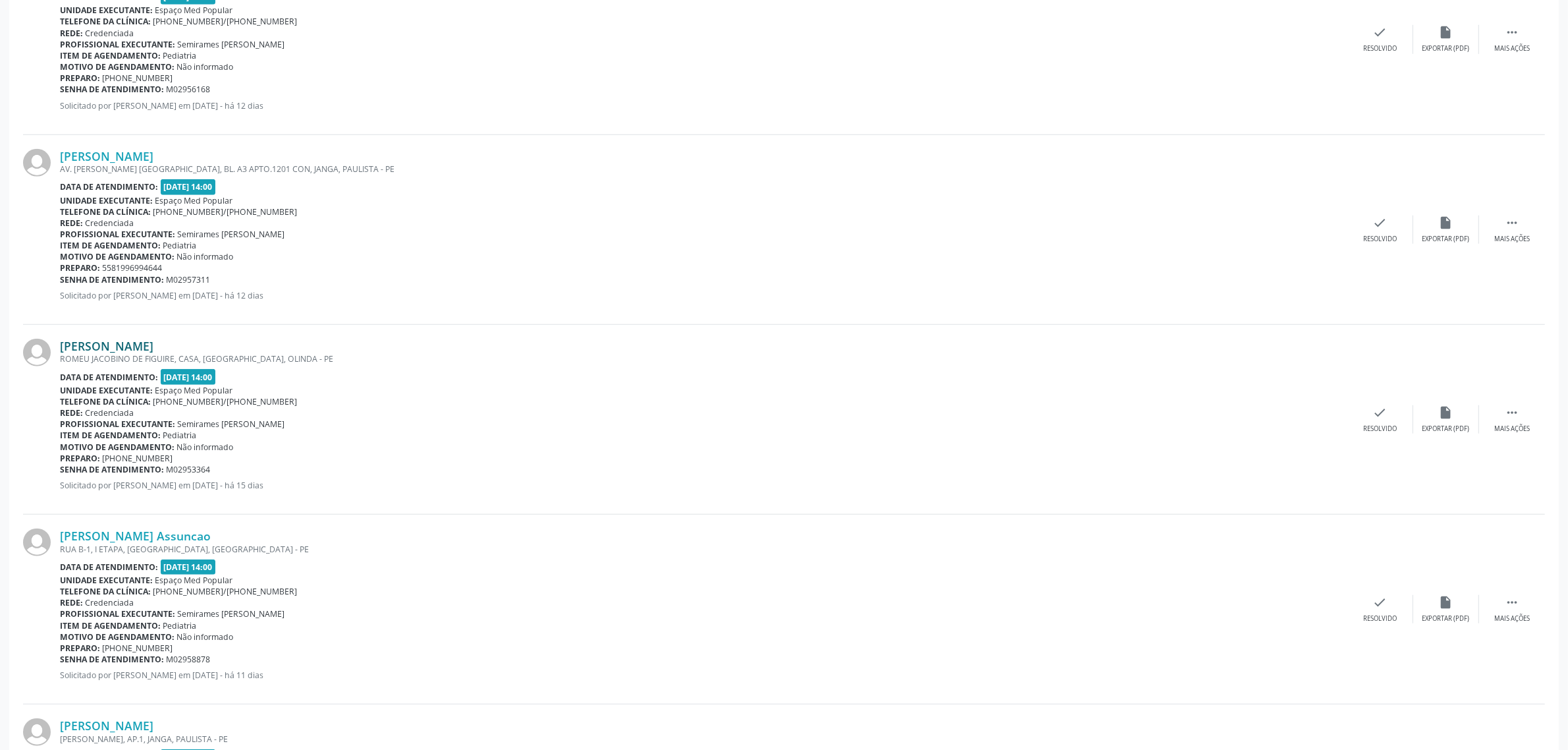
click at [113, 341] on link "[PERSON_NAME]" at bounding box center [107, 346] width 94 height 14
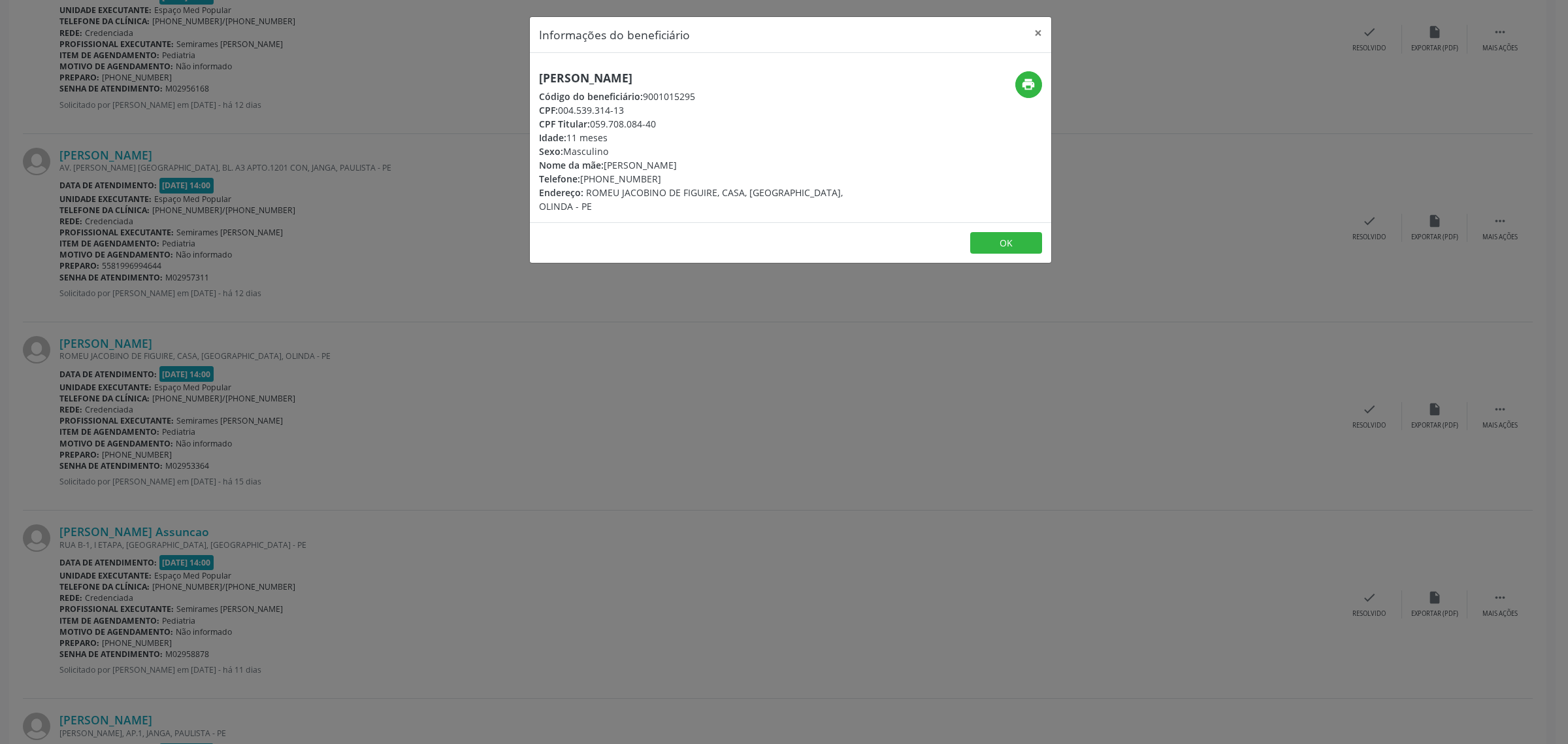
drag, startPoint x: 828, startPoint y: 77, endPoint x: 538, endPoint y: 76, distance: 290.0
click at [538, 76] on h5 "[PERSON_NAME]" at bounding box center [702, 77] width 329 height 13
drag, startPoint x: 650, startPoint y: 181, endPoint x: 580, endPoint y: 181, distance: 70.0
click at [580, 181] on div "Telefone: [PHONE_NUMBER]" at bounding box center [702, 178] width 329 height 13
click at [481, 371] on div "Informações do beneficiário × [PERSON_NAME] Código do beneficiário: 9001015295 …" at bounding box center [784, 372] width 1568 height 744
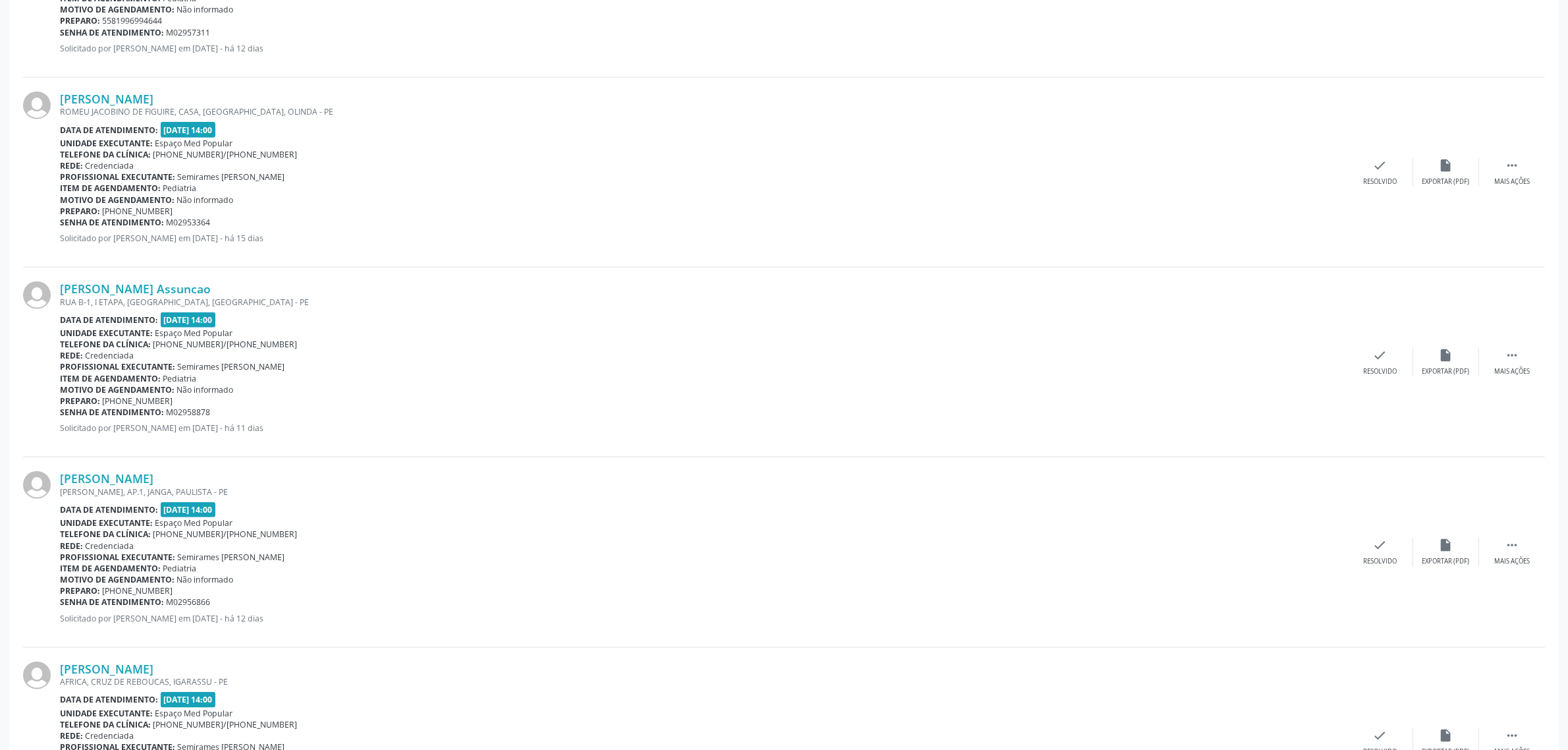
scroll to position [1730, 0]
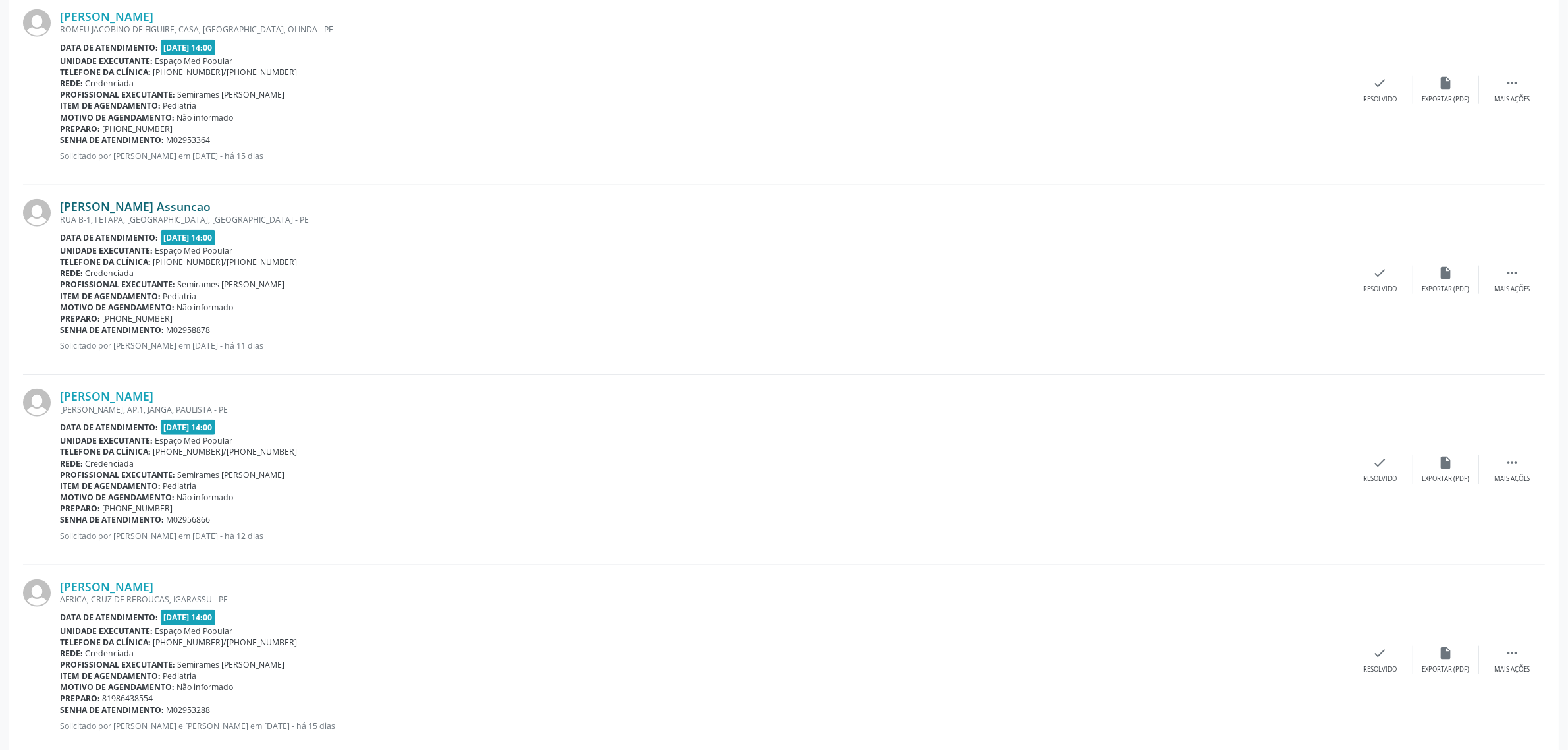
click at [140, 202] on link "[PERSON_NAME] Assuncao" at bounding box center [135, 206] width 151 height 14
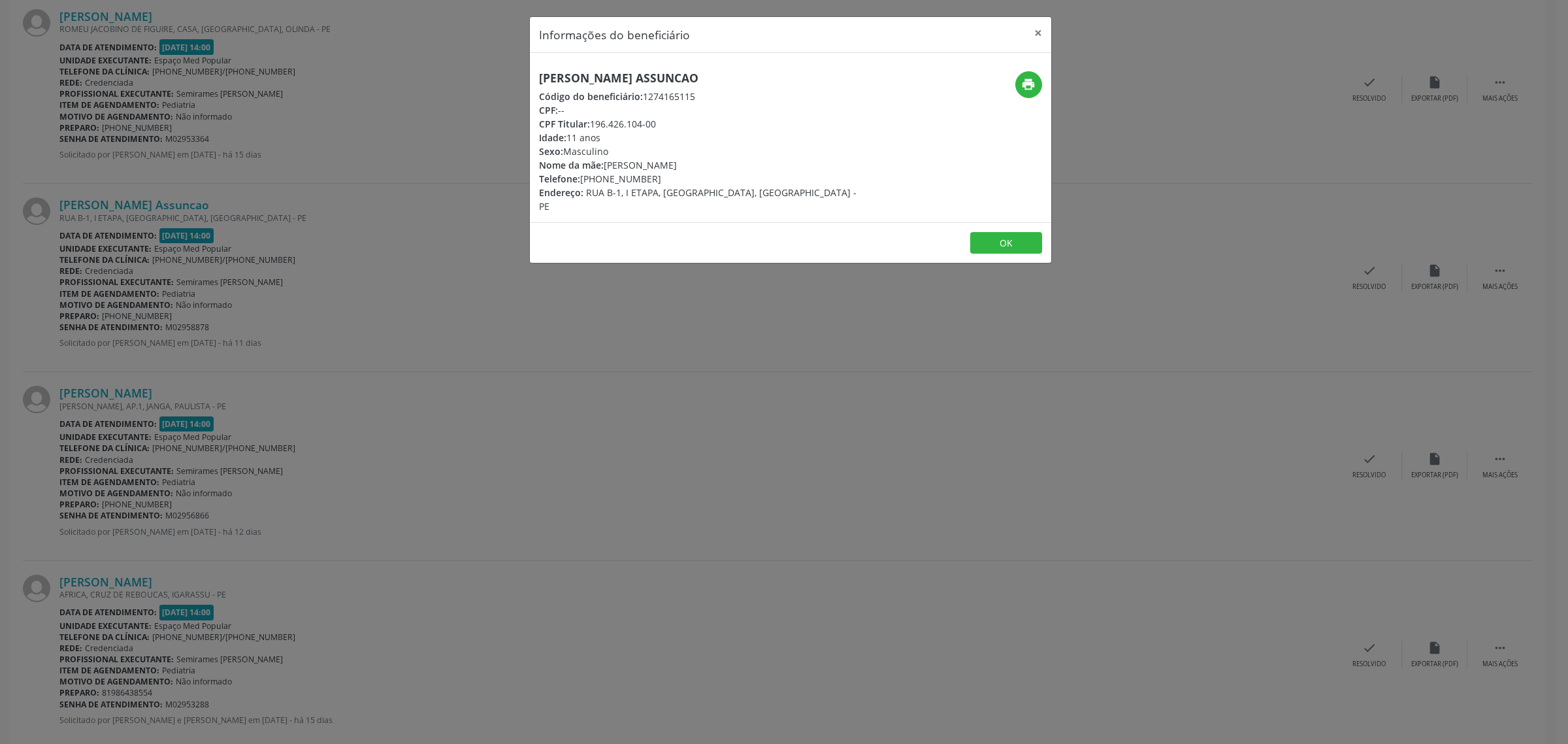
drag, startPoint x: 712, startPoint y: 76, endPoint x: 538, endPoint y: 80, distance: 174.0
click at [538, 80] on h5 "[PERSON_NAME] Assuncao" at bounding box center [702, 77] width 329 height 13
drag, startPoint x: 657, startPoint y: 178, endPoint x: 582, endPoint y: 177, distance: 75.0
click at [582, 177] on div "Telefone: [PHONE_NUMBER]" at bounding box center [702, 178] width 329 height 13
click at [456, 321] on div "Informações do beneficiário × [PERSON_NAME] Assuncao Código do beneficiário: 12…" at bounding box center [784, 372] width 1568 height 744
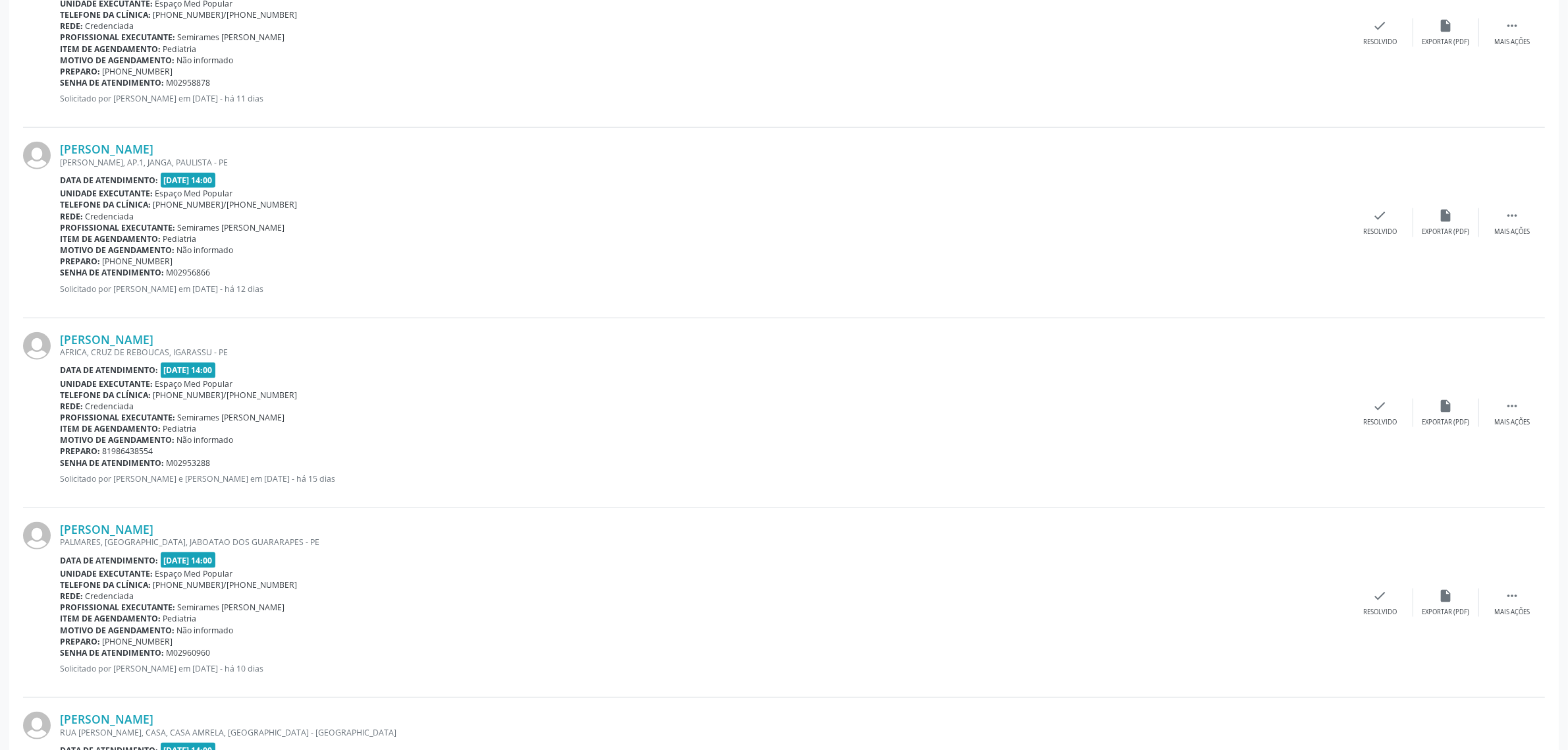
scroll to position [2058, 0]
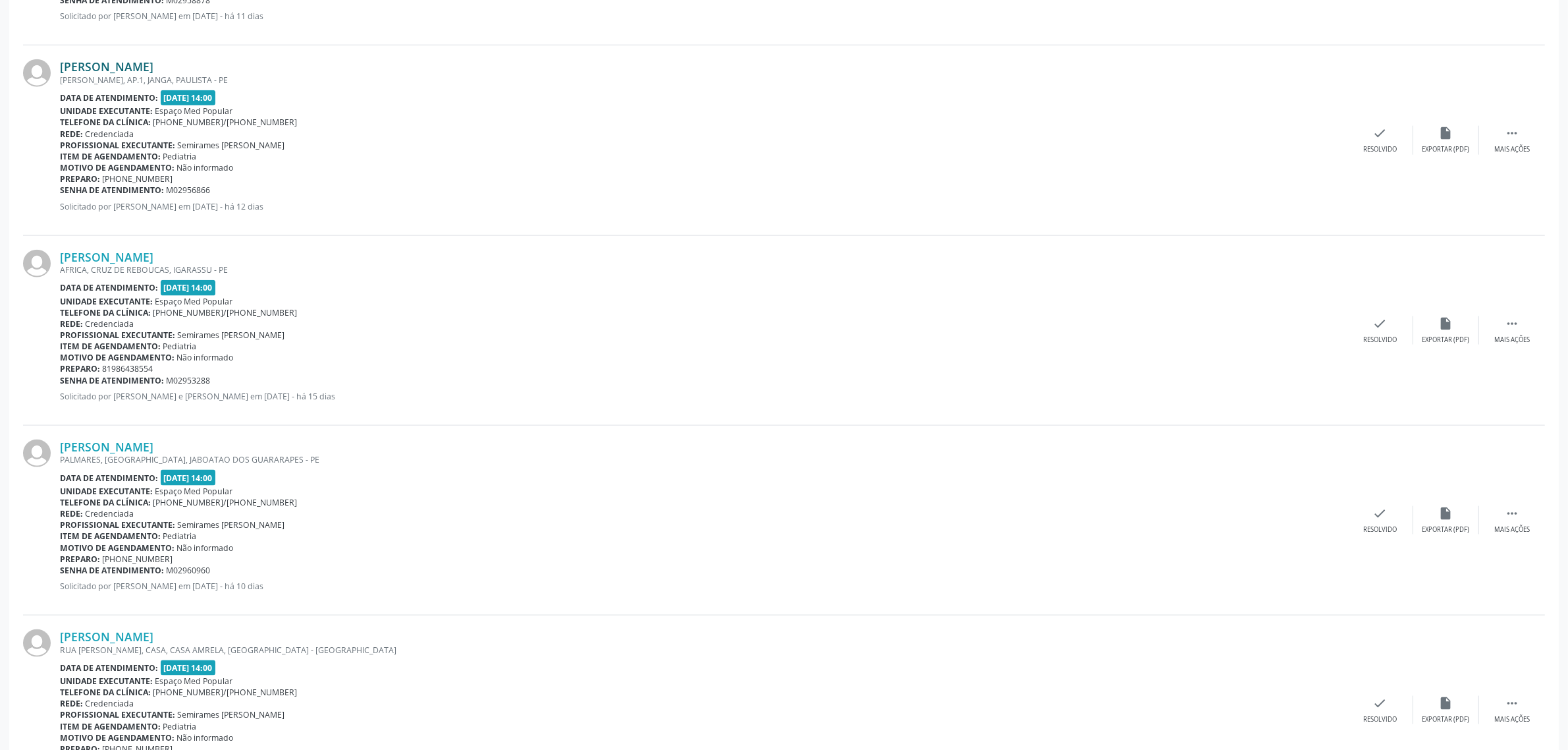
click at [133, 67] on link "[PERSON_NAME]" at bounding box center [107, 67] width 94 height 14
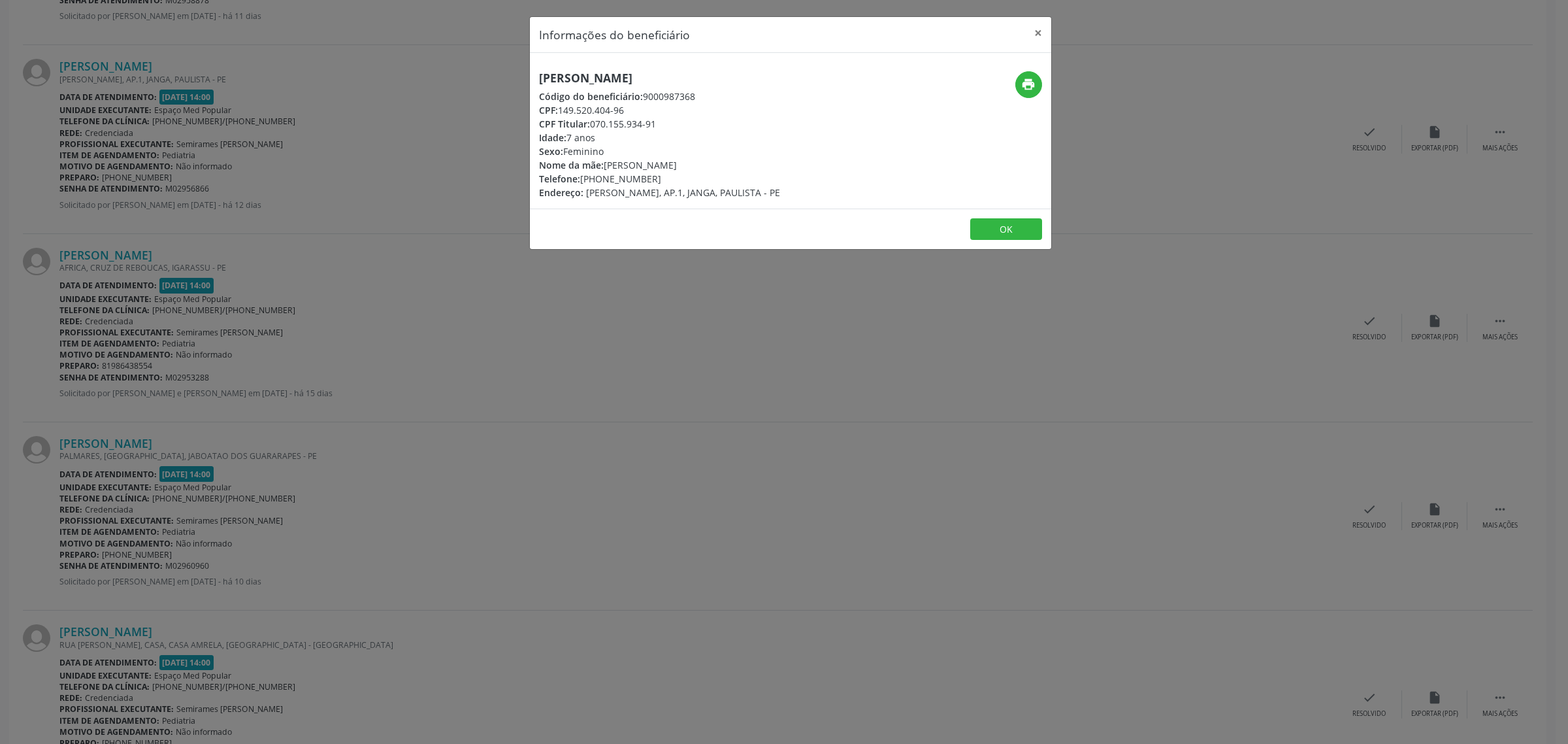
drag, startPoint x: 731, startPoint y: 79, endPoint x: 536, endPoint y: 82, distance: 195.0
click at [536, 82] on div "[PERSON_NAME] Código do beneficiário: 9000987368 CPF: 149.520.404-96 CPF Titula…" at bounding box center [703, 134] width 348 height 128
drag, startPoint x: 647, startPoint y: 178, endPoint x: 584, endPoint y: 181, distance: 63.1
click at [584, 181] on div "Telefone: [PHONE_NUMBER]" at bounding box center [659, 178] width 241 height 13
click at [216, 363] on div "Informações do beneficiário × [PERSON_NAME] Código do beneficiário: 9000987368 …" at bounding box center [784, 372] width 1568 height 744
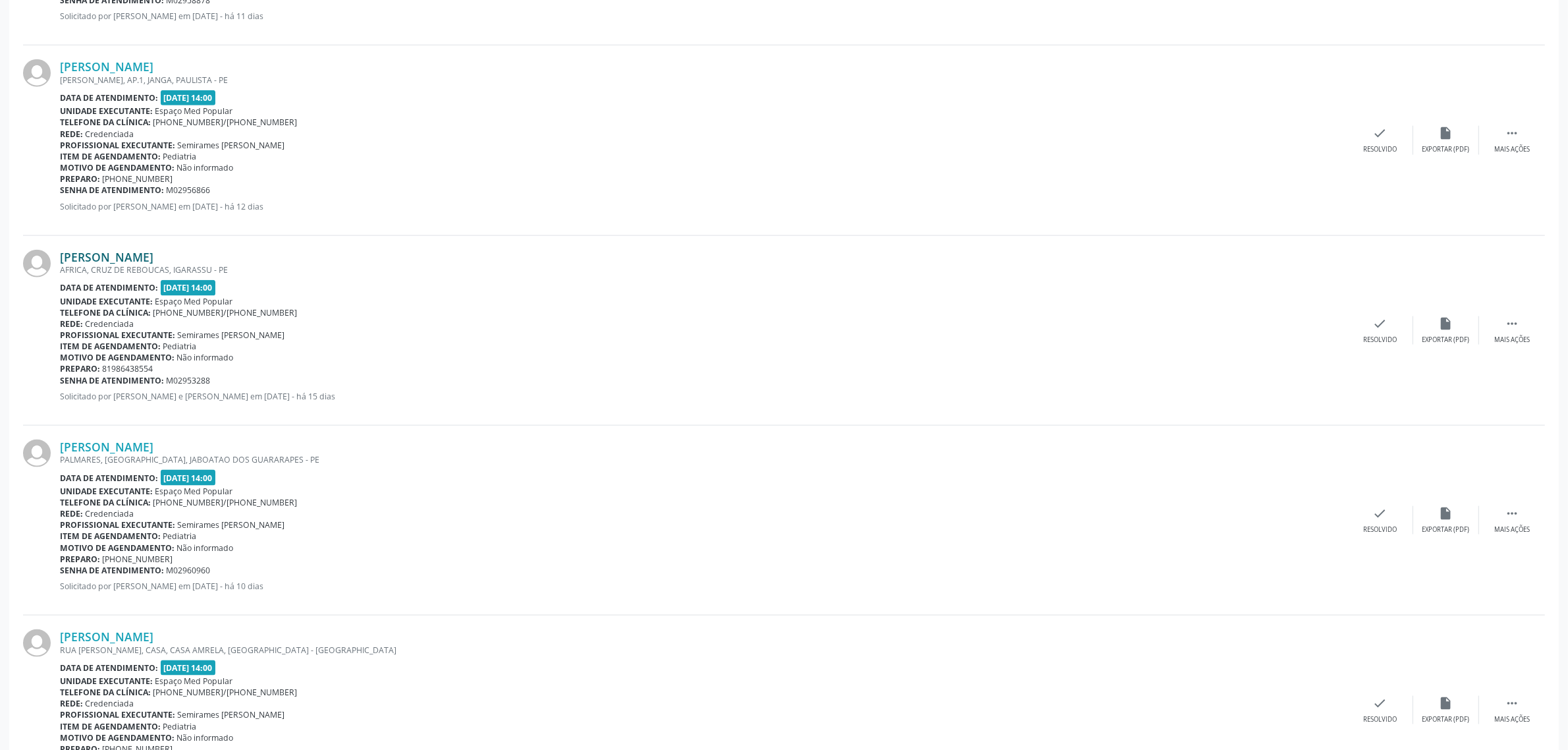
click at [135, 257] on link "[PERSON_NAME]" at bounding box center [107, 257] width 94 height 14
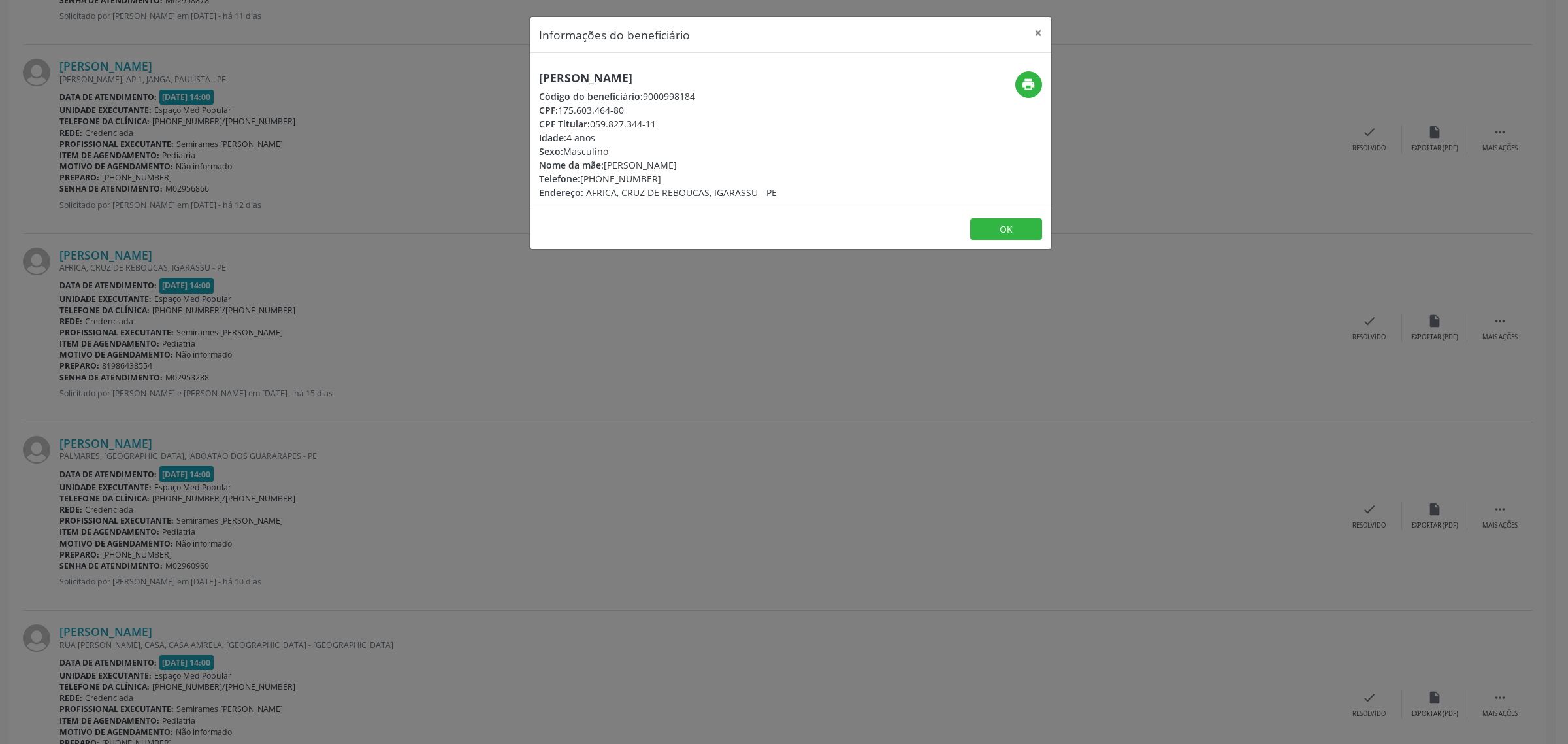
drag, startPoint x: 719, startPoint y: 74, endPoint x: 529, endPoint y: 83, distance: 190.2
click at [530, 83] on div "[PERSON_NAME] Código do beneficiário: 9000998184 CPF: 175.603.464-80 CPF Titula…" at bounding box center [703, 134] width 348 height 128
click at [447, 335] on div "Informações do beneficiário × [PERSON_NAME] Código do beneficiário: 9000998184 …" at bounding box center [784, 372] width 1568 height 744
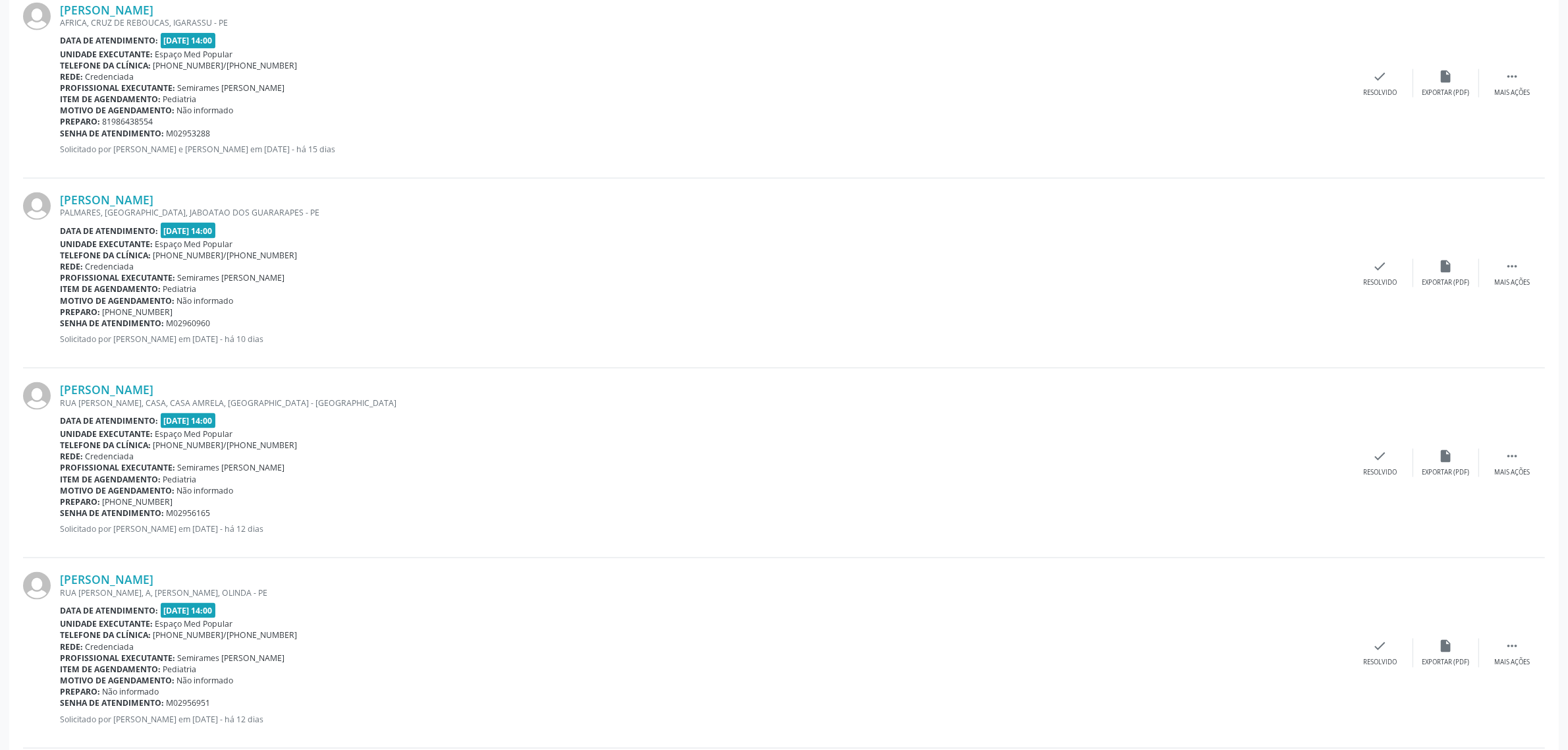
scroll to position [2388, 0]
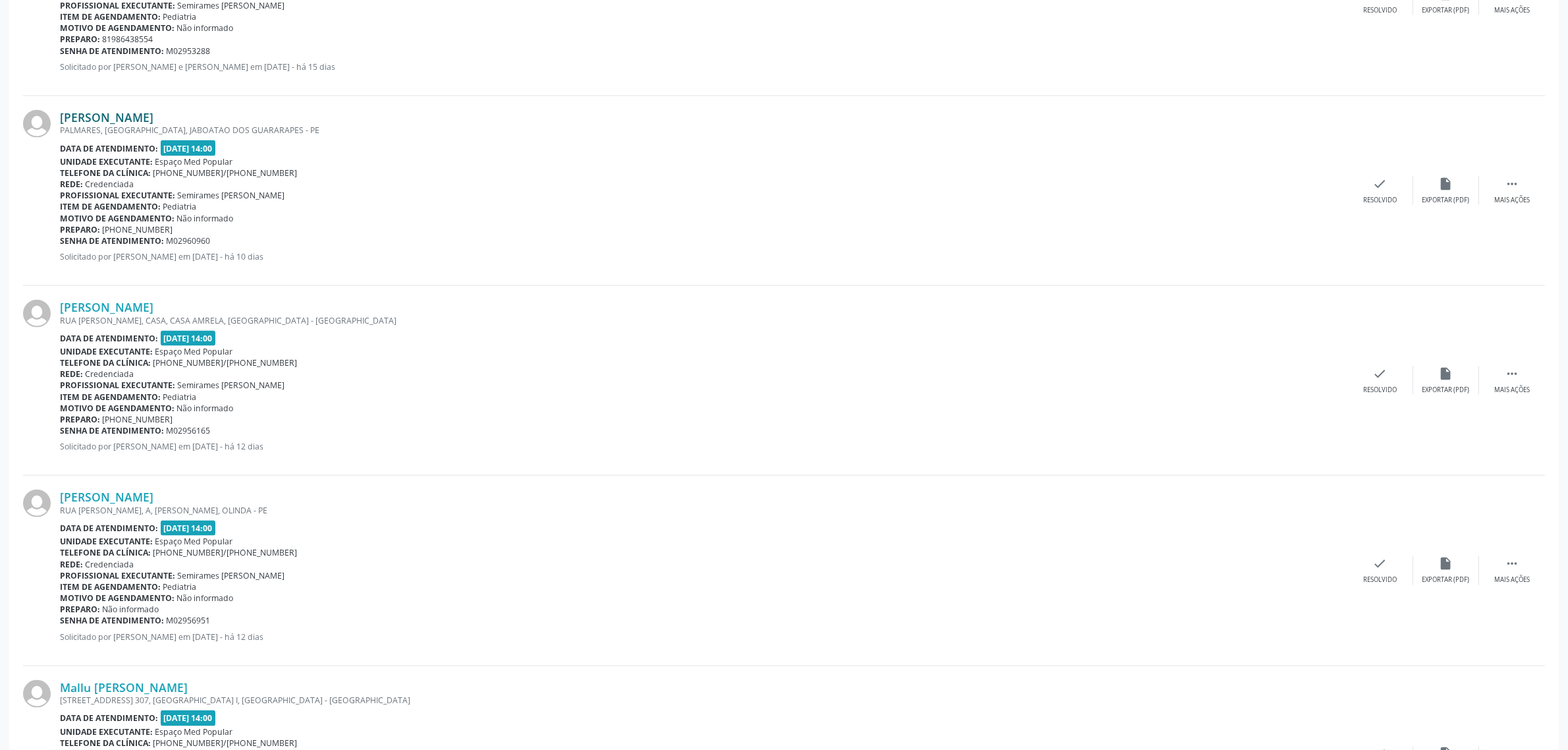
click at [128, 116] on link "[PERSON_NAME]" at bounding box center [107, 117] width 94 height 14
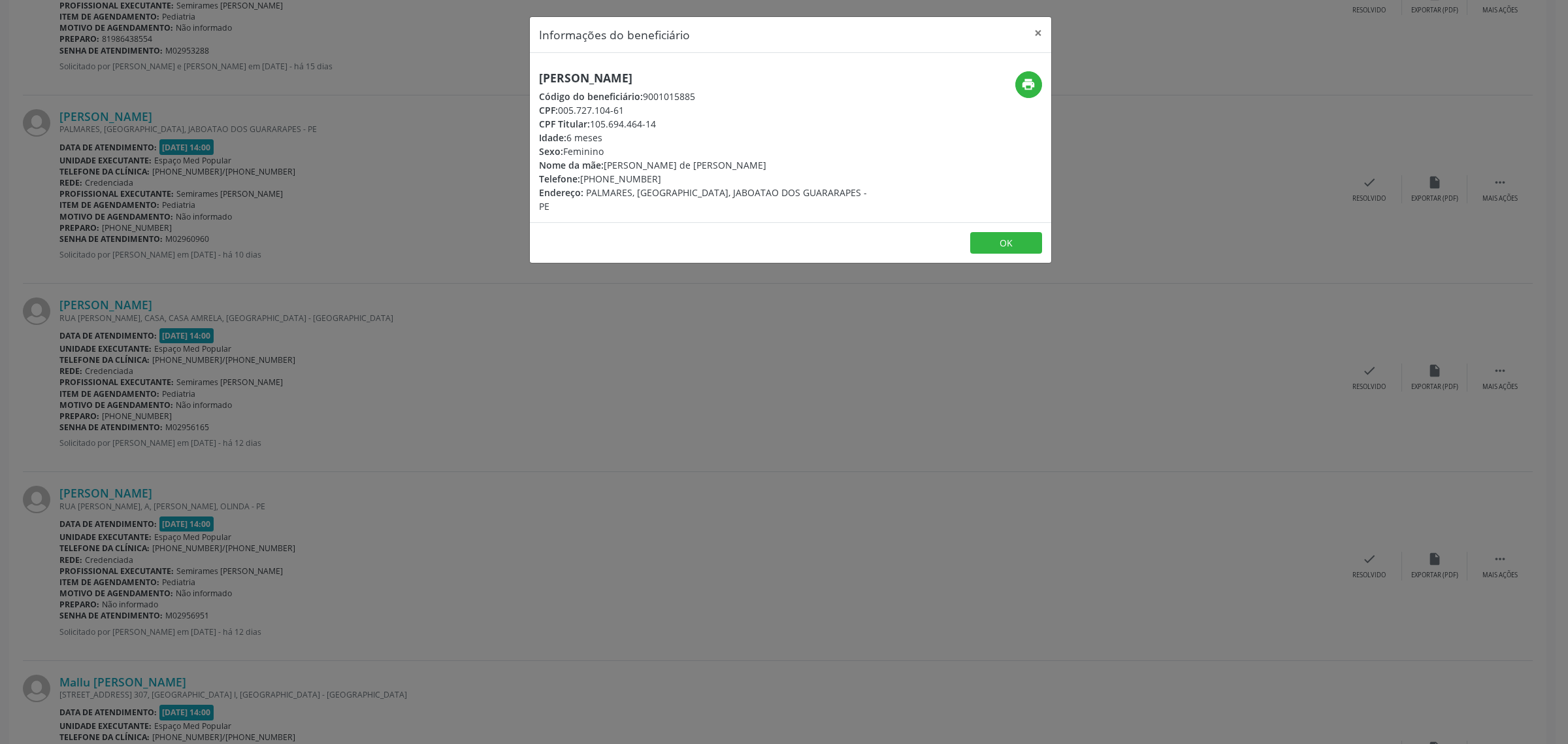
drag, startPoint x: 722, startPoint y: 75, endPoint x: 538, endPoint y: 71, distance: 184.0
click at [538, 71] on h5 "[PERSON_NAME]" at bounding box center [702, 77] width 329 height 13
drag, startPoint x: 653, startPoint y: 180, endPoint x: 584, endPoint y: 183, distance: 69.1
click at [584, 183] on div "Telefone: [PHONE_NUMBER]" at bounding box center [702, 178] width 329 height 13
click at [393, 370] on div "Informações do beneficiário × [PERSON_NAME] Código do beneficiário: 9001015885 …" at bounding box center [784, 372] width 1568 height 744
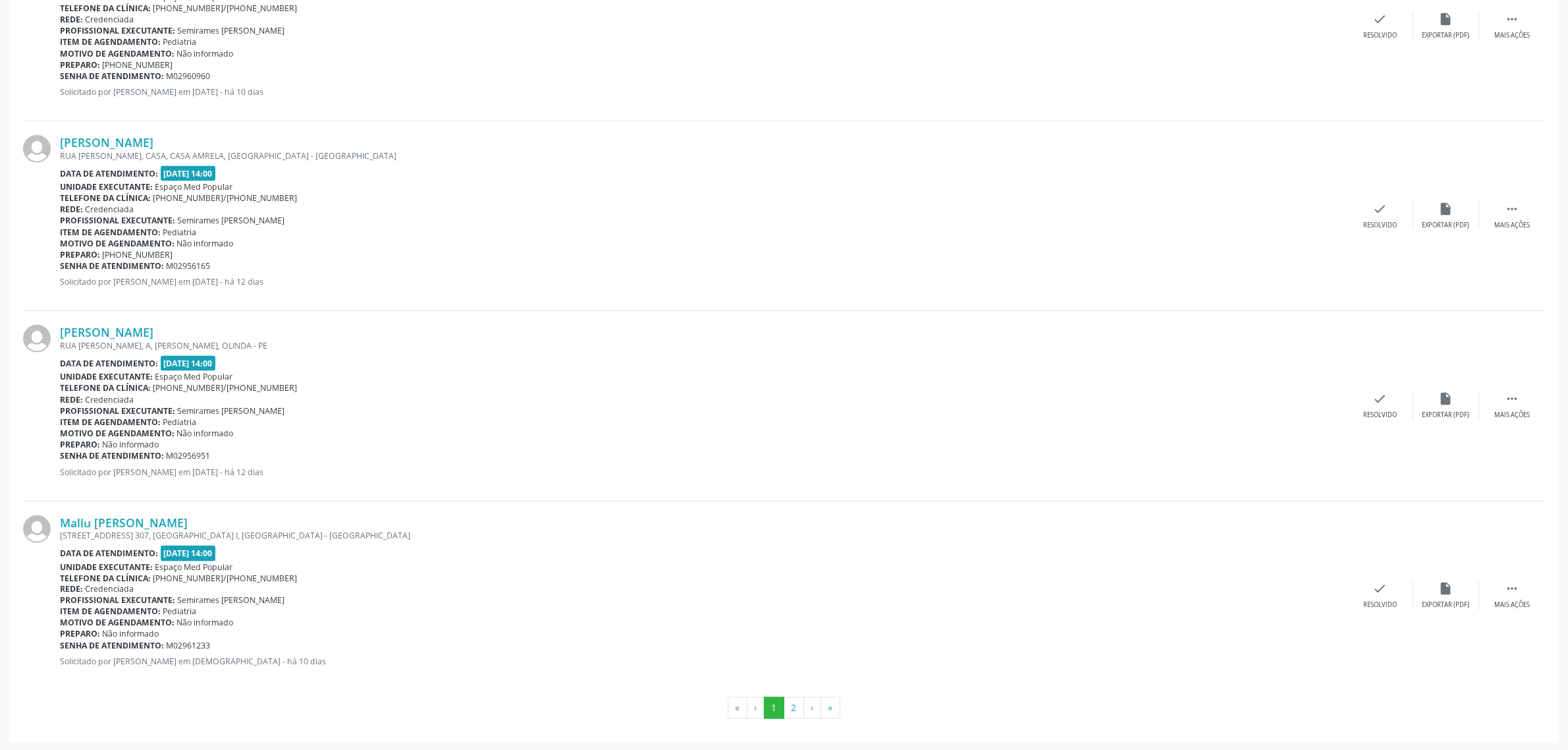
scroll to position [2555, 0]
click at [130, 139] on link "[PERSON_NAME]" at bounding box center [107, 141] width 94 height 14
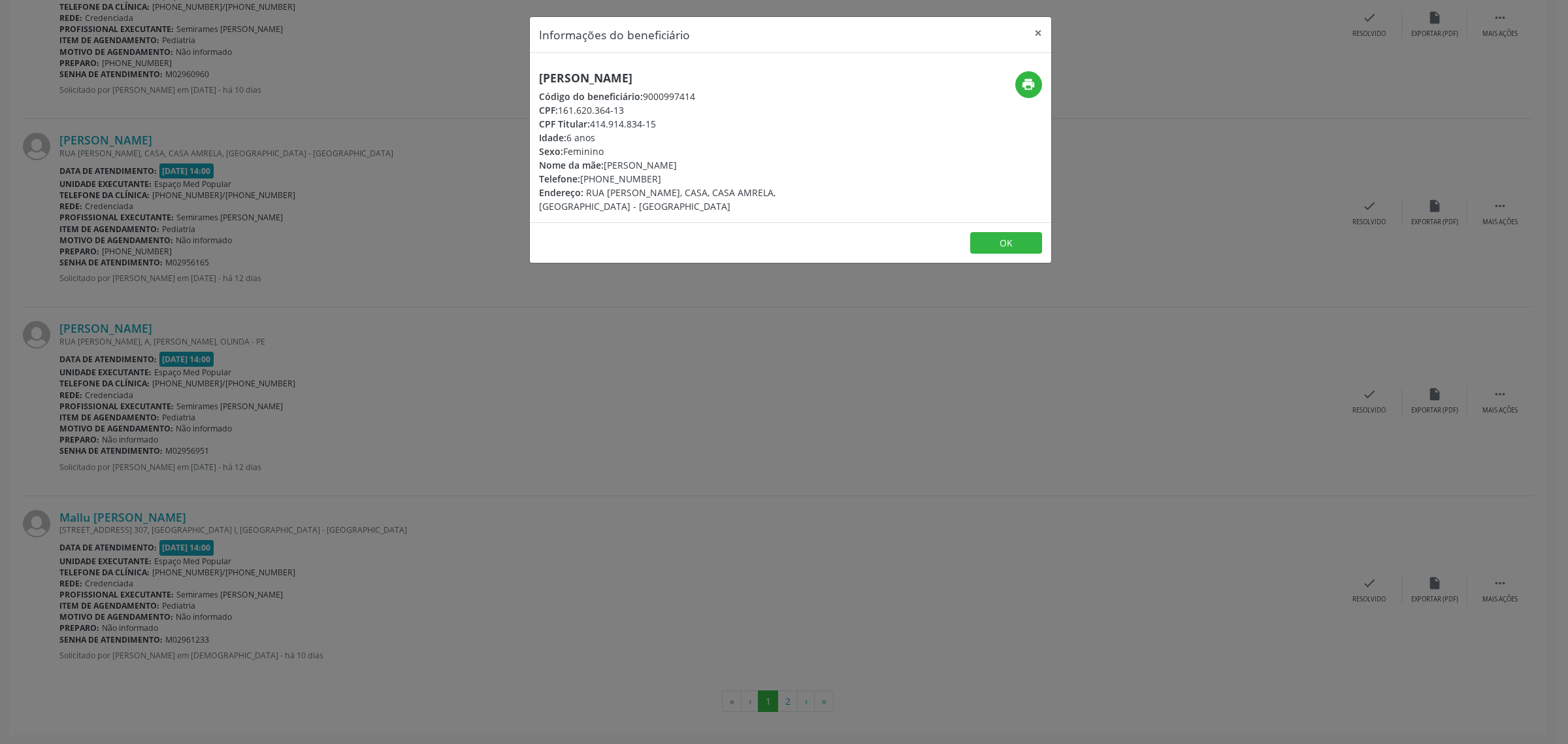
drag, startPoint x: 816, startPoint y: 82, endPoint x: 541, endPoint y: 74, distance: 275.1
click at [541, 74] on h5 "[PERSON_NAME]" at bounding box center [702, 77] width 329 height 13
click at [341, 425] on div "Informações do beneficiário × Analua [PERSON_NAME] Código do beneficiário: 9000…" at bounding box center [784, 372] width 1568 height 744
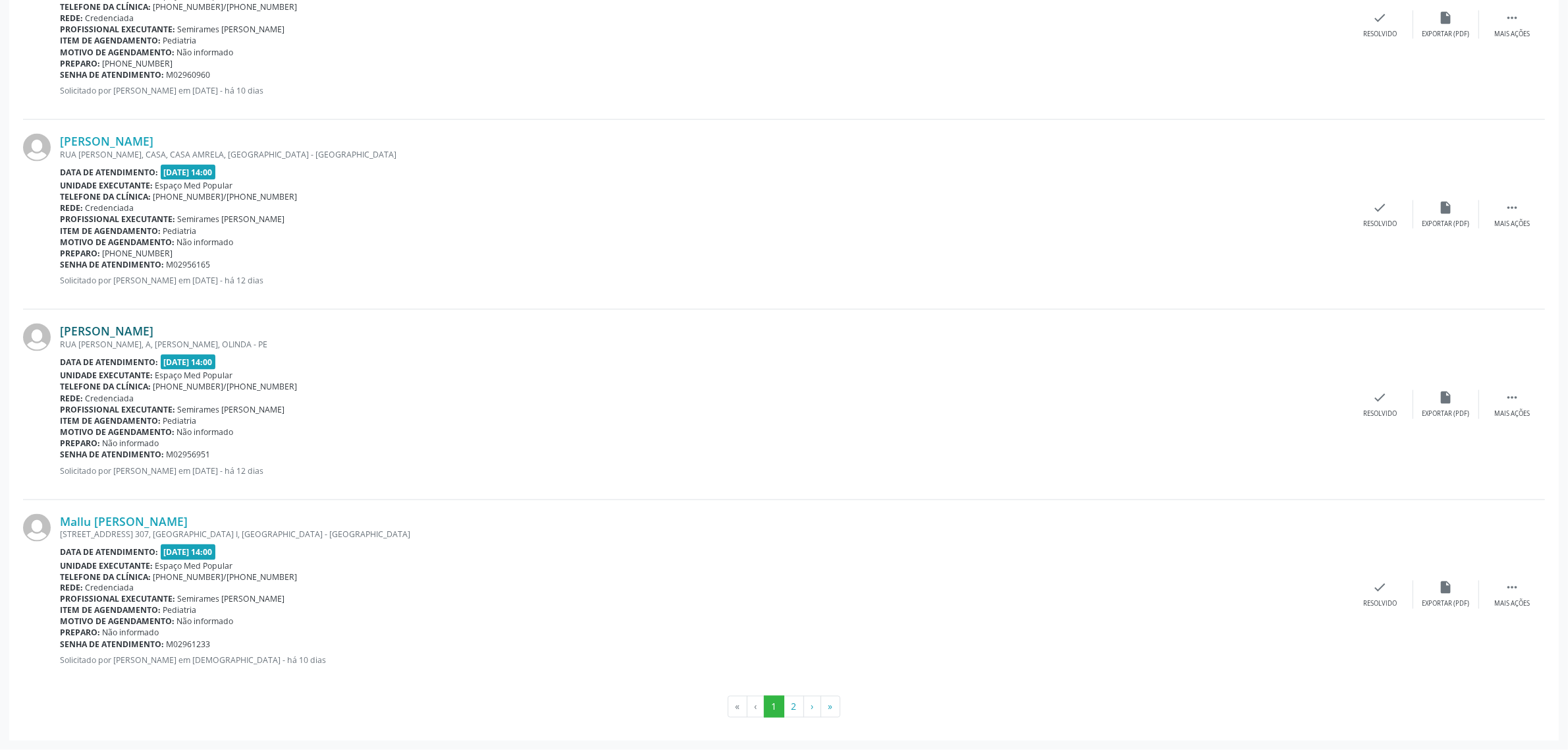
click at [123, 330] on link "[PERSON_NAME]" at bounding box center [107, 331] width 94 height 14
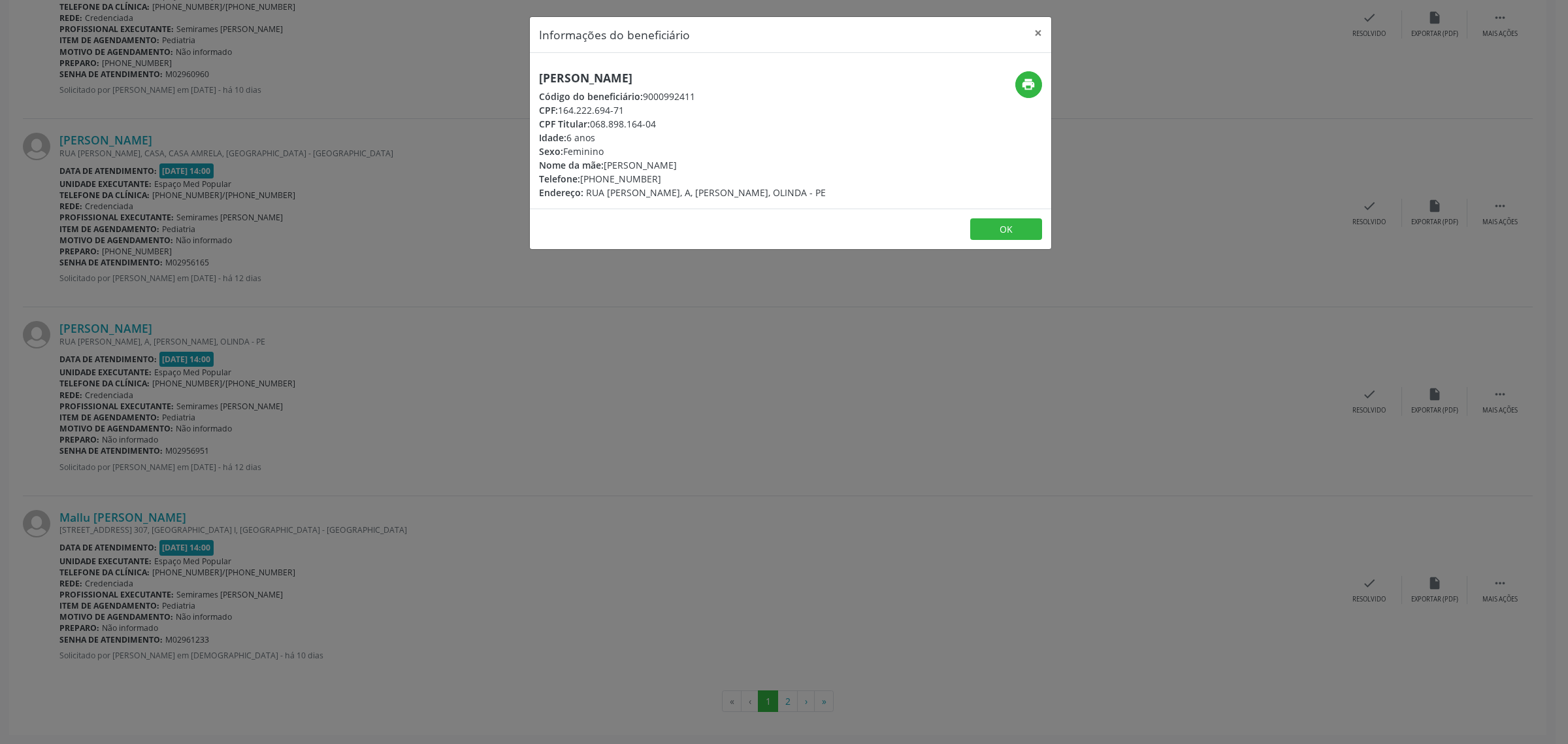
drag, startPoint x: 729, startPoint y: 76, endPoint x: 536, endPoint y: 79, distance: 193.0
click at [536, 79] on div "[PERSON_NAME] Código do beneficiário: 9000992411 CPF: 164.222.694-71 CPF Titula…" at bounding box center [703, 134] width 348 height 128
drag, startPoint x: 650, startPoint y: 178, endPoint x: 582, endPoint y: 185, distance: 68.4
click at [582, 185] on div "Telefone: [PHONE_NUMBER]" at bounding box center [682, 178] width 287 height 13
click at [266, 471] on div "Informações do beneficiário × [PERSON_NAME] Código do beneficiário: 9000992411 …" at bounding box center [784, 372] width 1568 height 744
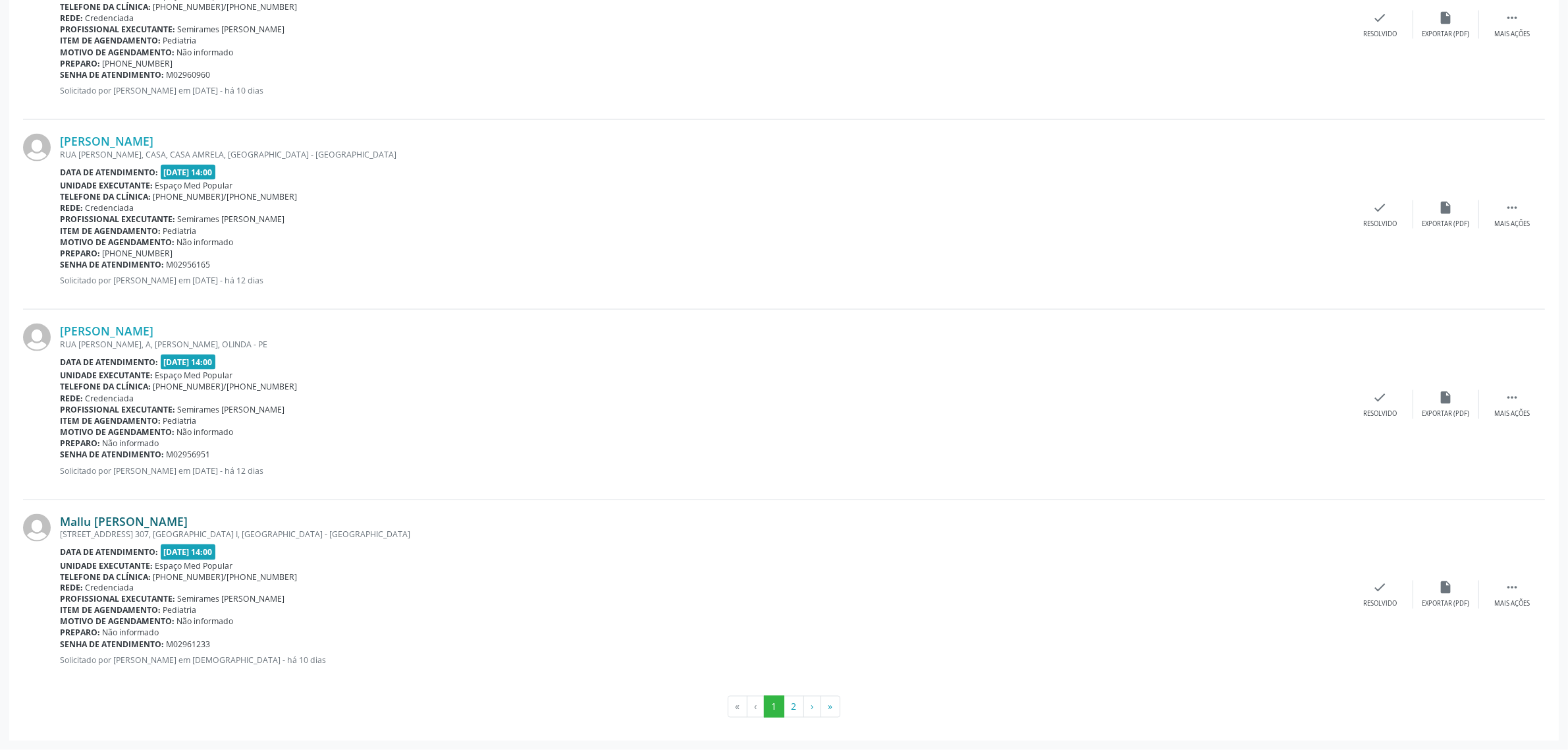
click at [158, 521] on link "Mallu [PERSON_NAME]" at bounding box center [123, 521] width 127 height 14
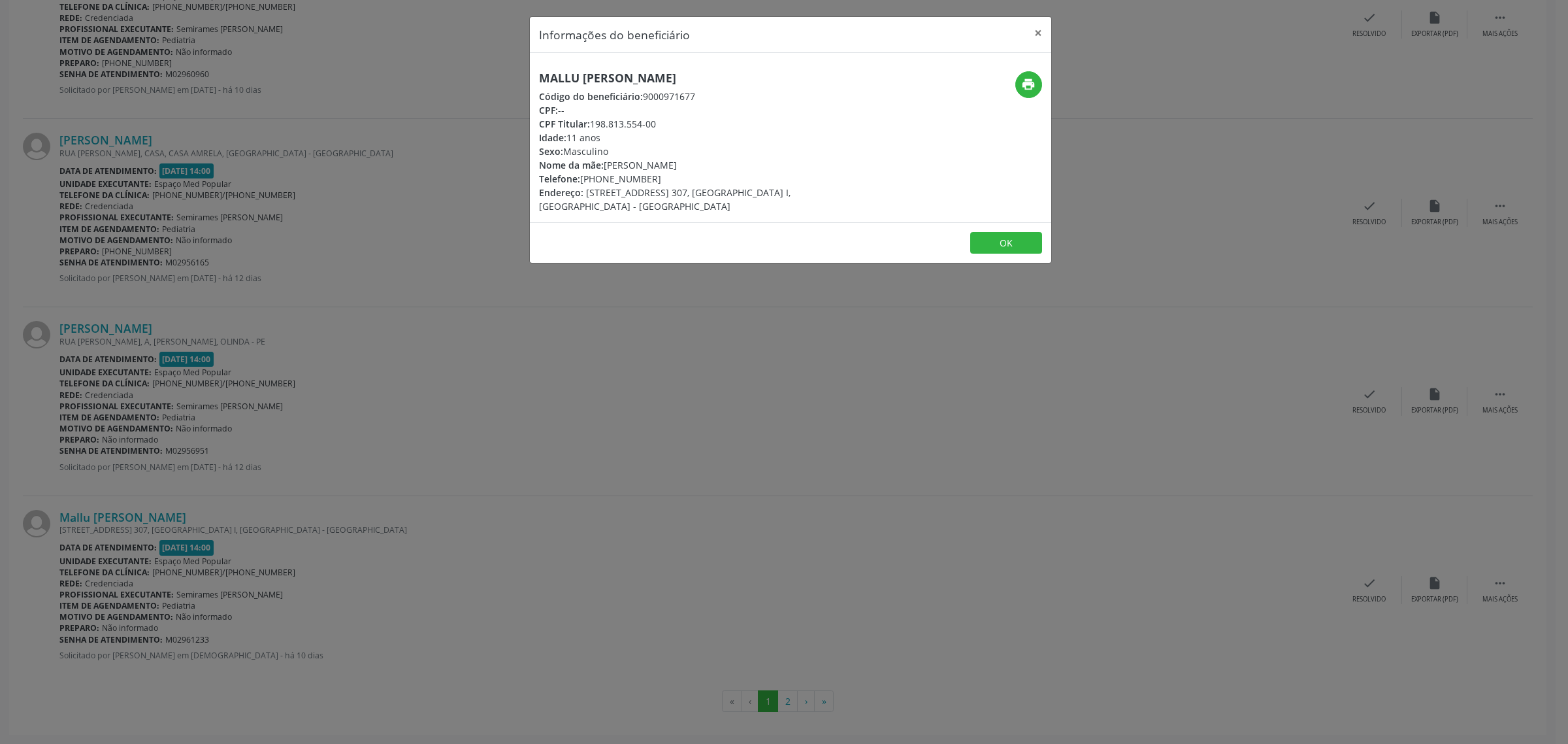
drag, startPoint x: 750, startPoint y: 76, endPoint x: 539, endPoint y: 78, distance: 211.0
click at [539, 78] on h5 "Mallu [PERSON_NAME]" at bounding box center [702, 77] width 329 height 13
click at [639, 514] on div "Informações do beneficiário × Mallu [PERSON_NAME] Código do beneficiário: 90009…" at bounding box center [784, 372] width 1568 height 744
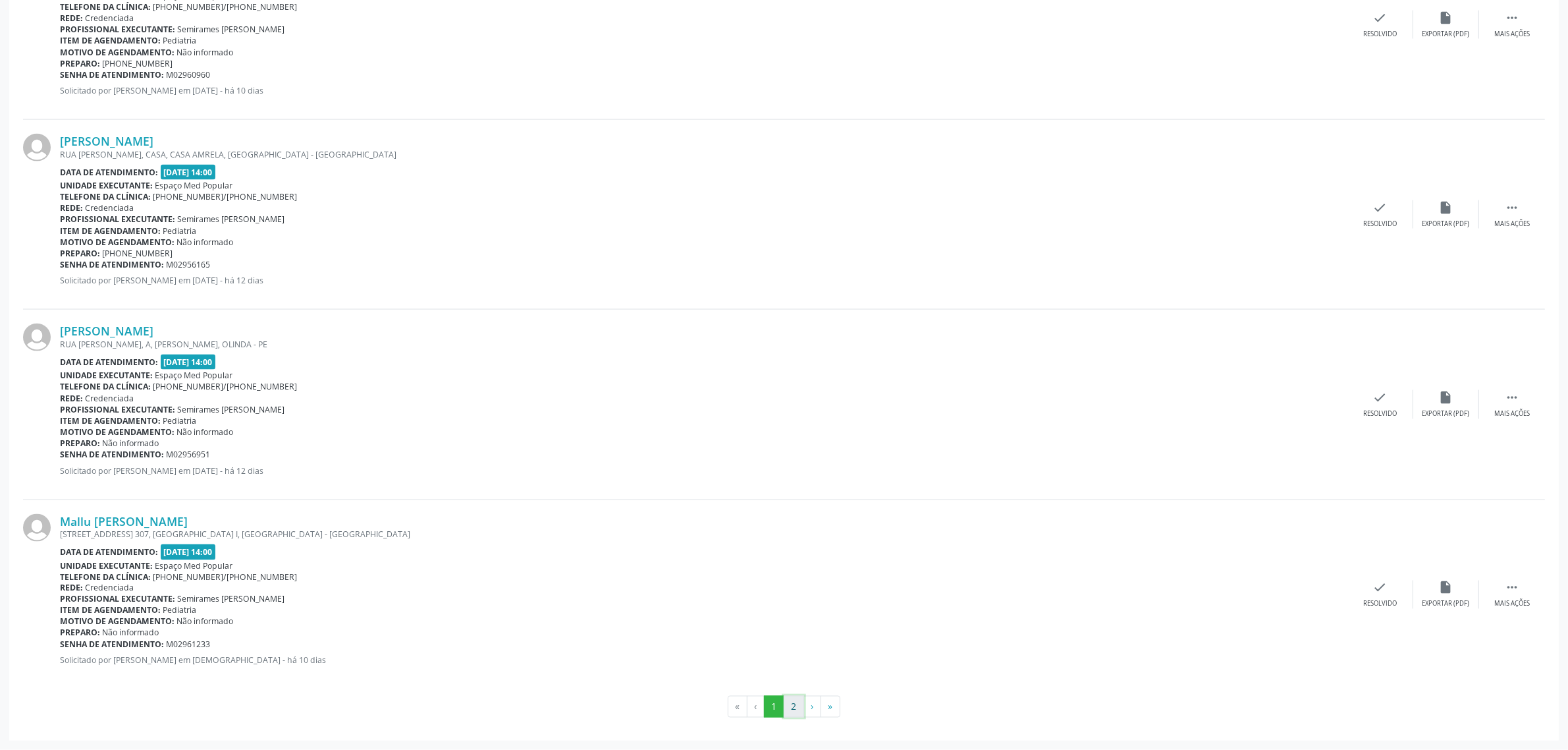
click at [791, 715] on button "2" at bounding box center [793, 707] width 21 height 23
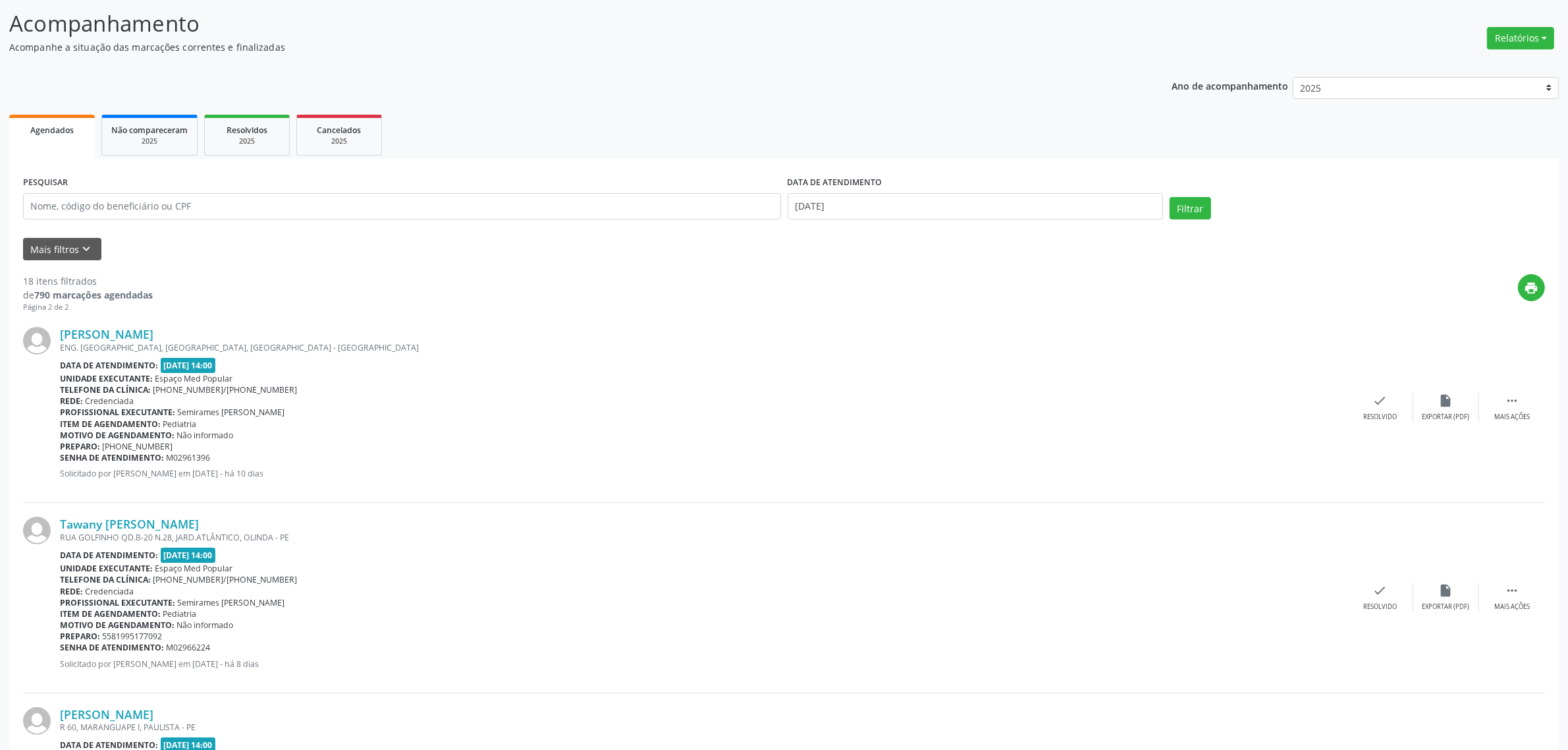
scroll to position [164, 0]
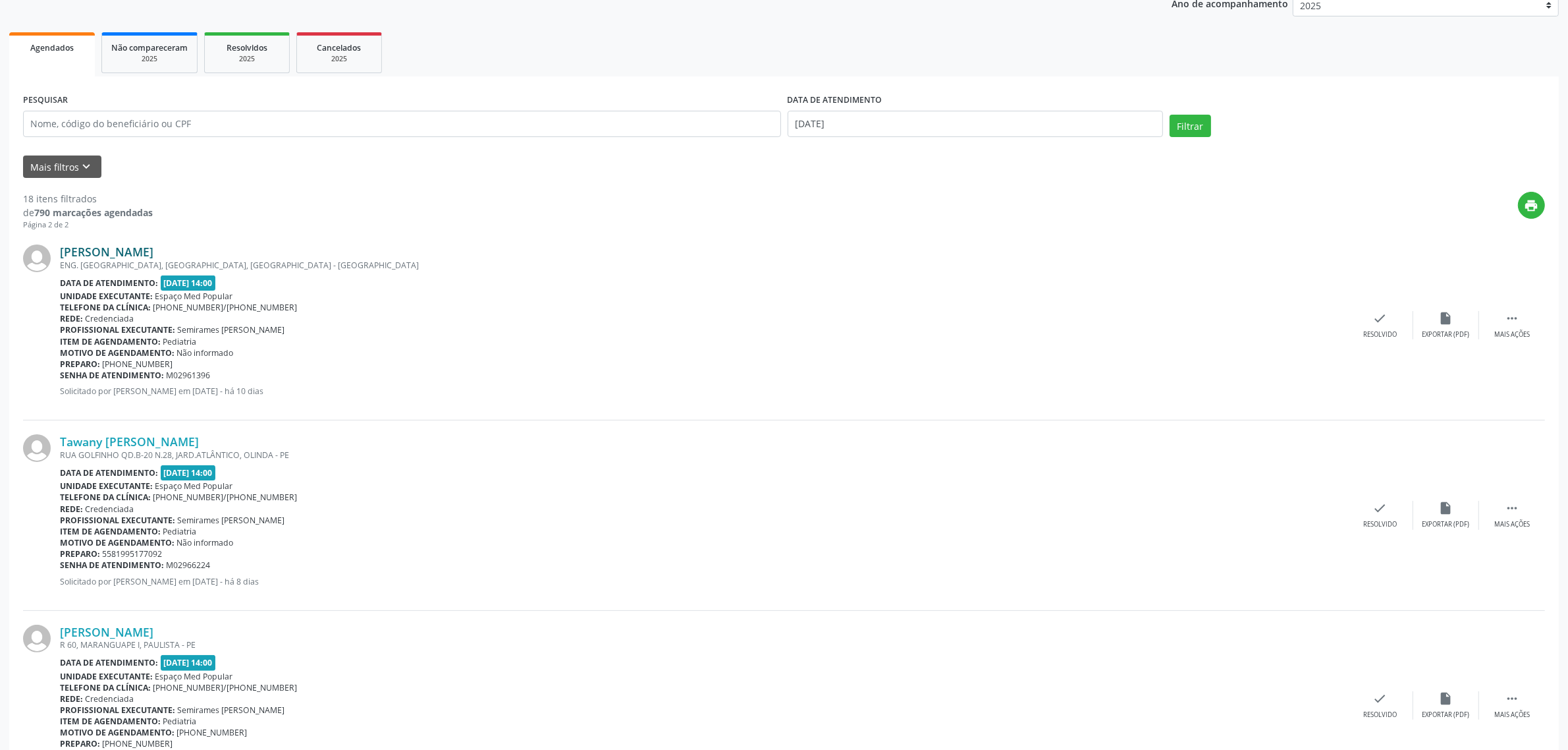
click at [153, 247] on link "[PERSON_NAME]" at bounding box center [107, 251] width 94 height 14
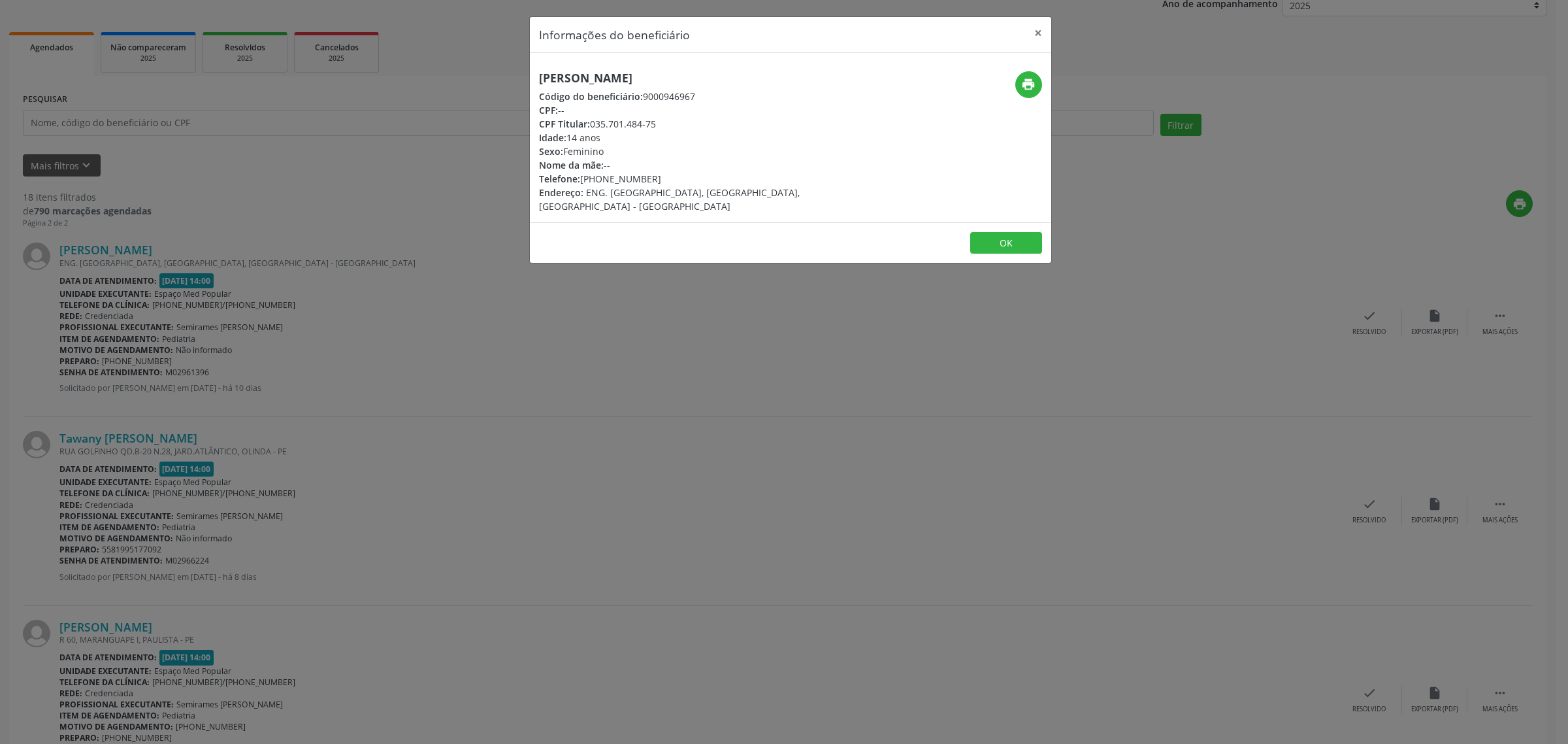
drag, startPoint x: 754, startPoint y: 74, endPoint x: 529, endPoint y: 78, distance: 225.0
click at [530, 78] on div "[PERSON_NAME] Código do beneficiário: 9000946967 CPF: -- CPF Titular: 035.701.4…" at bounding box center [703, 142] width 348 height 142
drag, startPoint x: 649, startPoint y: 177, endPoint x: 582, endPoint y: 178, distance: 67.0
click at [582, 178] on div "Telefone: [PHONE_NUMBER]" at bounding box center [702, 178] width 329 height 13
click at [379, 363] on div "Informações do beneficiário × [PERSON_NAME] Código do beneficiário: 9000946967 …" at bounding box center [784, 372] width 1568 height 744
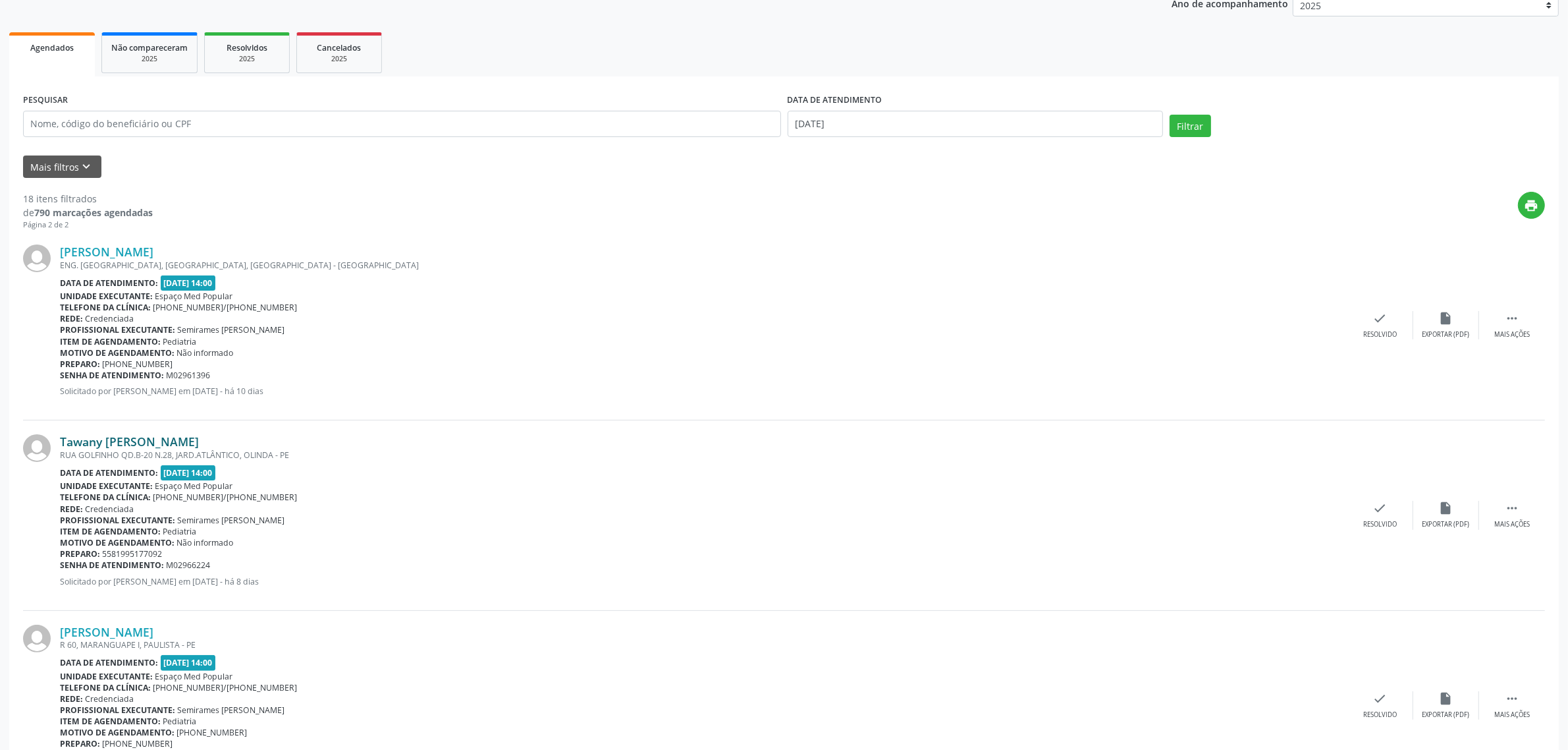
click at [163, 436] on link "Tawany [PERSON_NAME]" at bounding box center [129, 441] width 139 height 14
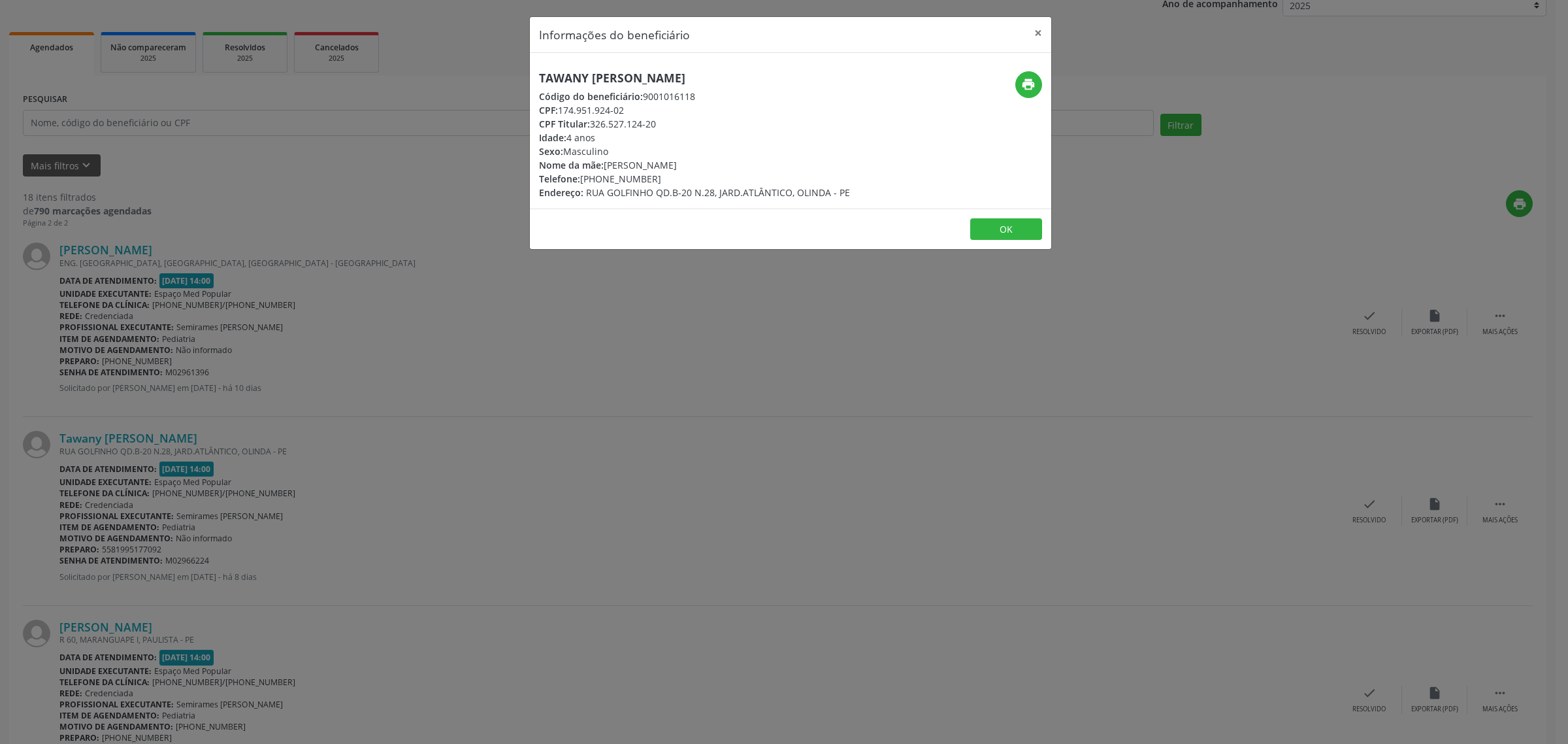
drag, startPoint x: 756, startPoint y: 79, endPoint x: 538, endPoint y: 79, distance: 218.0
click at [538, 79] on h5 "Tawany [PERSON_NAME]" at bounding box center [694, 77] width 311 height 13
click at [402, 363] on div "Informações do beneficiário × Tawany [PERSON_NAME][GEOGRAPHIC_DATA] Código do b…" at bounding box center [784, 372] width 1568 height 744
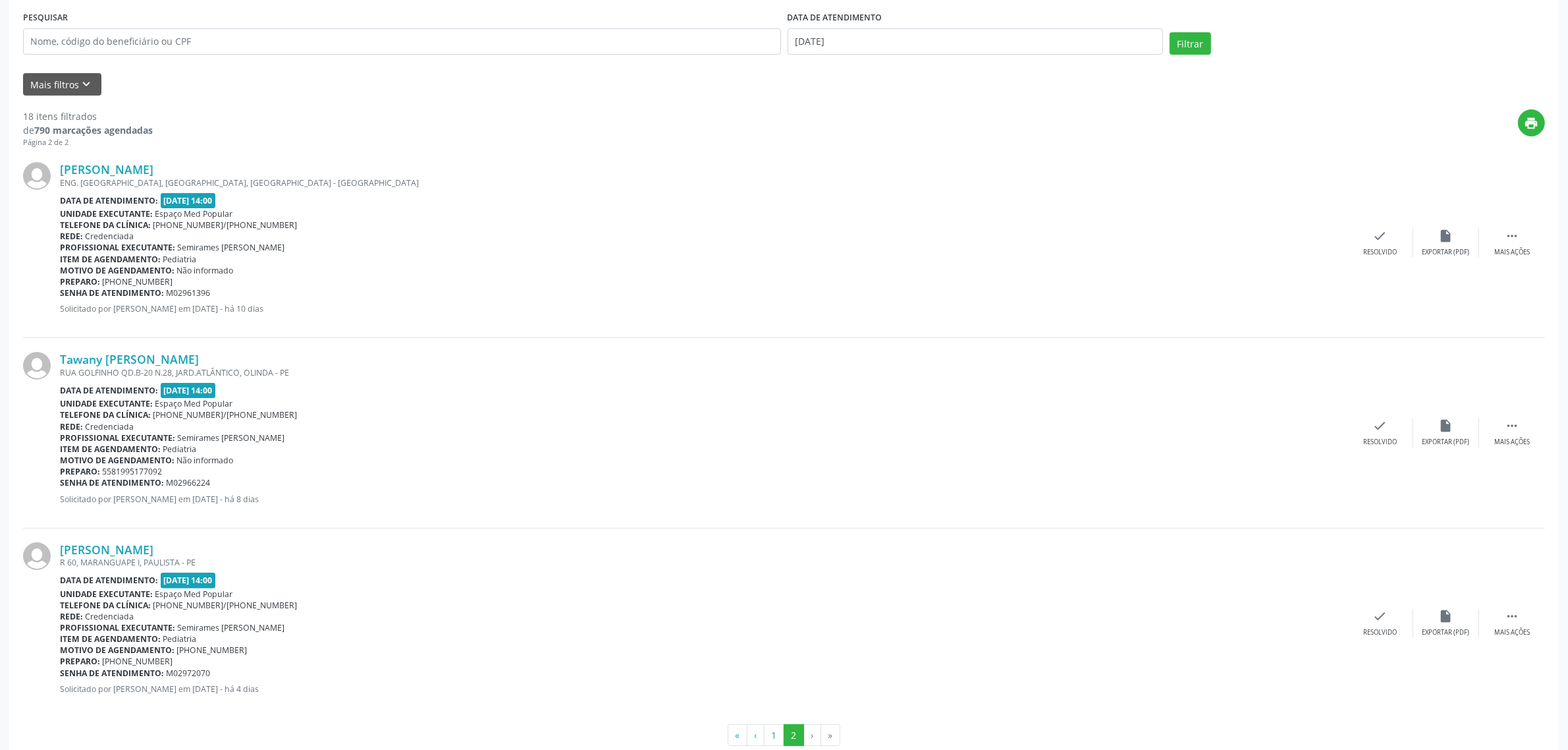
scroll to position [276, 0]
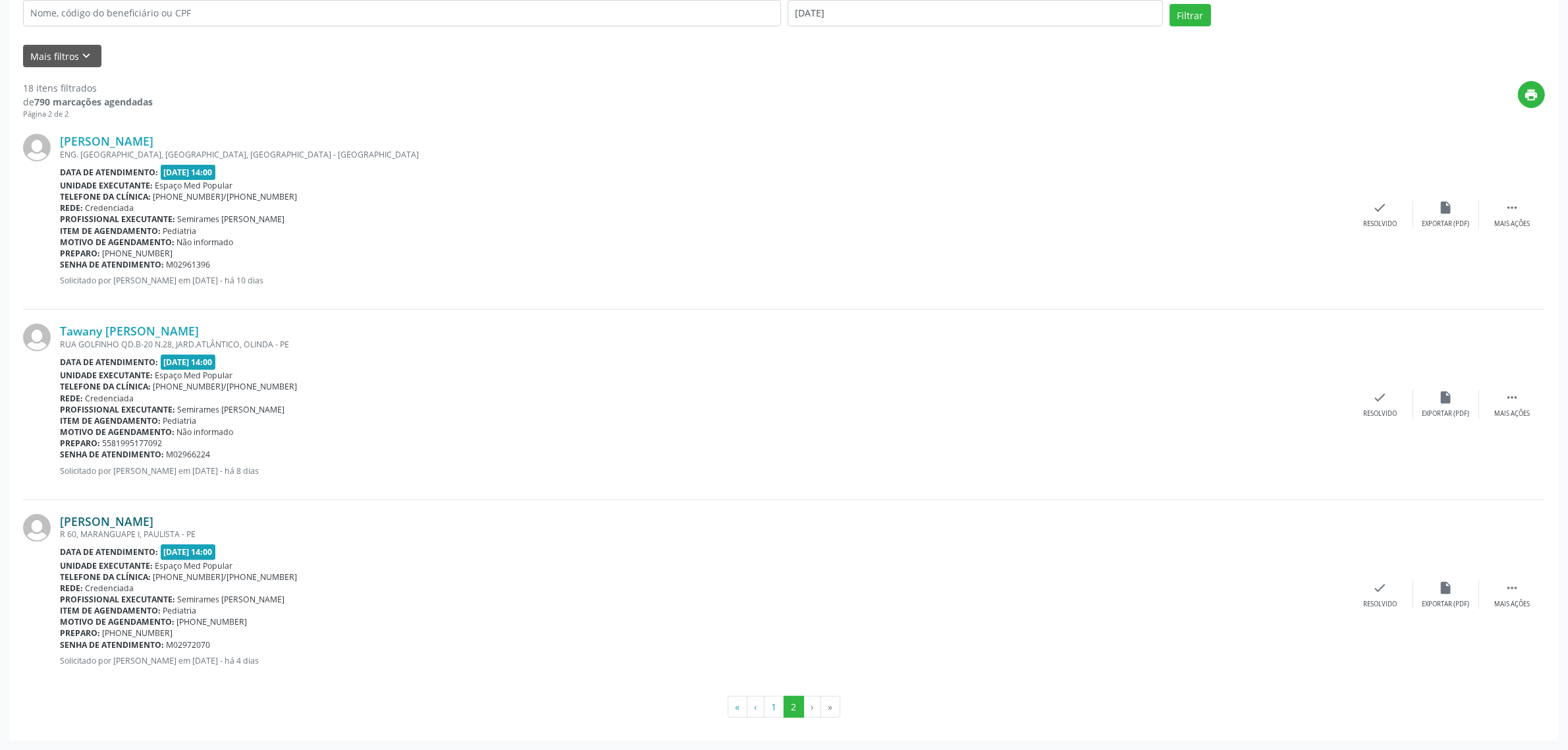
click at [145, 524] on link "[PERSON_NAME]" at bounding box center [107, 521] width 94 height 14
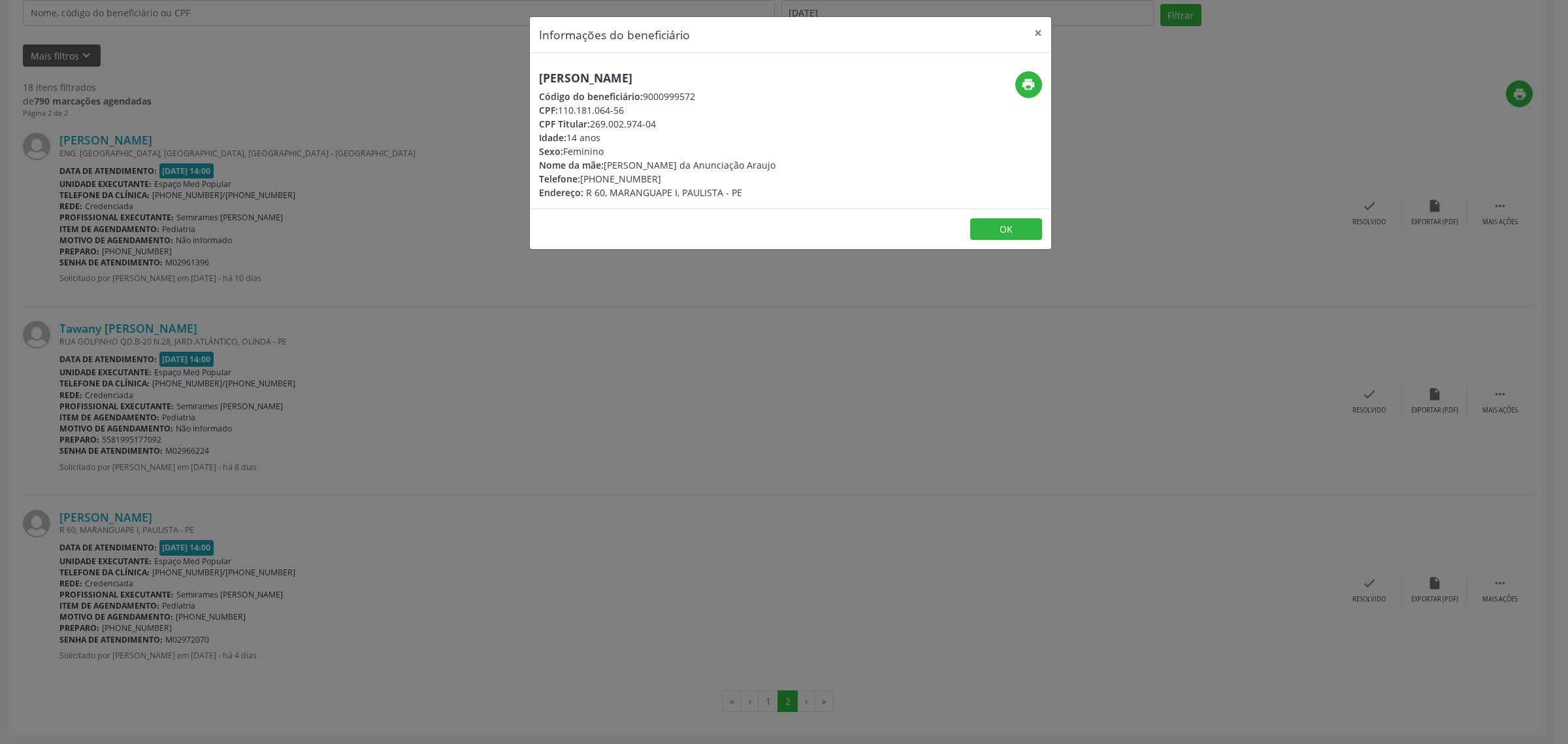
drag, startPoint x: 770, startPoint y: 76, endPoint x: 539, endPoint y: 82, distance: 231.1
click at [539, 82] on div "[PERSON_NAME] Código do beneficiário: 9000999572 CPF: 110.181.064-56 CPF Titula…" at bounding box center [703, 134] width 348 height 128
drag, startPoint x: 647, startPoint y: 180, endPoint x: 582, endPoint y: 180, distance: 65.0
click at [582, 180] on div "Telefone: [PHONE_NUMBER]" at bounding box center [657, 178] width 237 height 13
click at [401, 249] on div "Informações do beneficiário × [PERSON_NAME] Código do beneficiário: 9000999572 …" at bounding box center [784, 372] width 1568 height 744
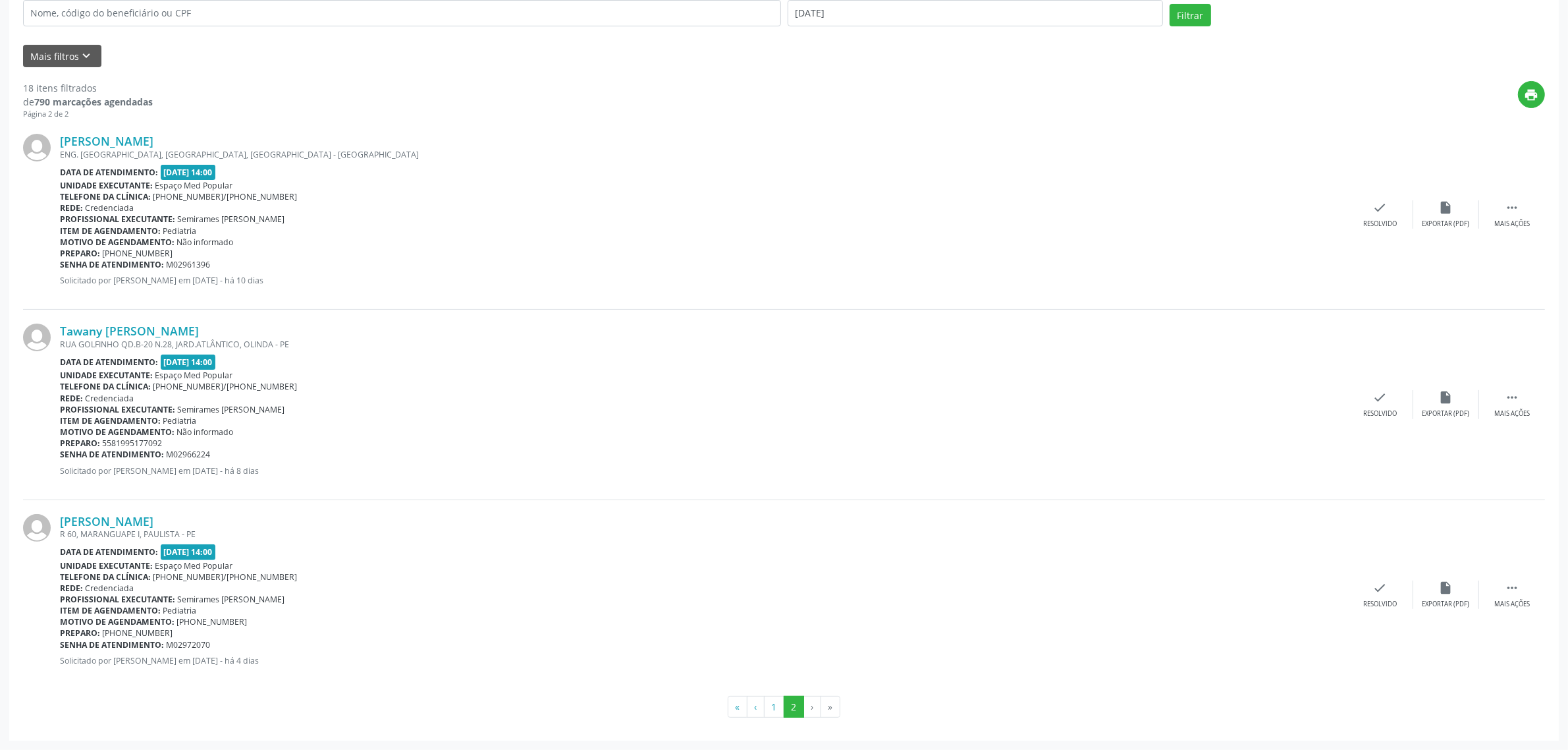
scroll to position [0, 0]
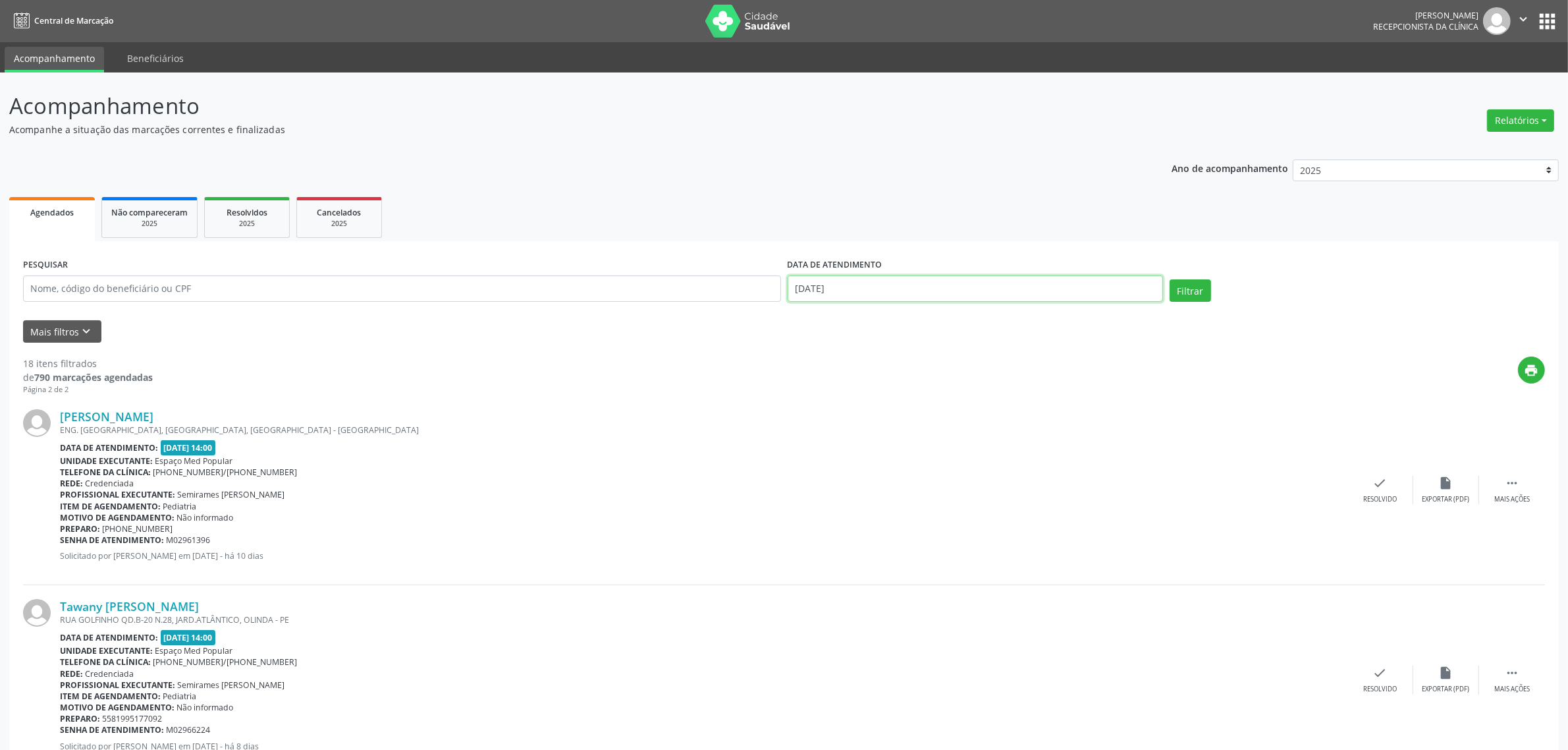
click at [873, 288] on input "[DATE]" at bounding box center [975, 288] width 376 height 26
click at [830, 413] on span "13" at bounding box center [830, 409] width 25 height 25
type input "[DATE]"
click at [830, 413] on span "13" at bounding box center [830, 409] width 25 height 25
click at [1196, 290] on button "Filtrar" at bounding box center [1190, 290] width 42 height 23
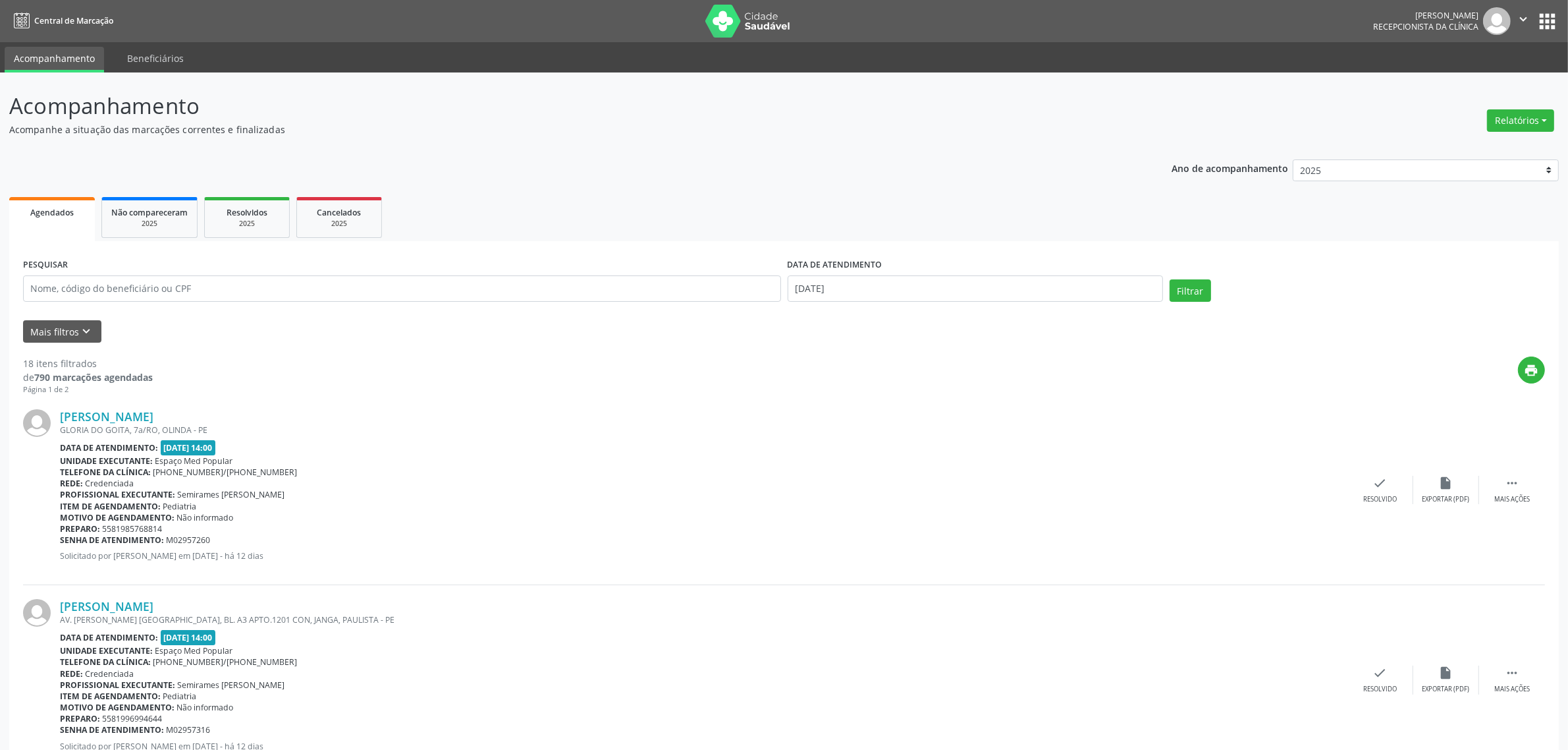
click at [517, 445] on div "Data de atendimento: [DATE] 14:00" at bounding box center [703, 447] width 1287 height 15
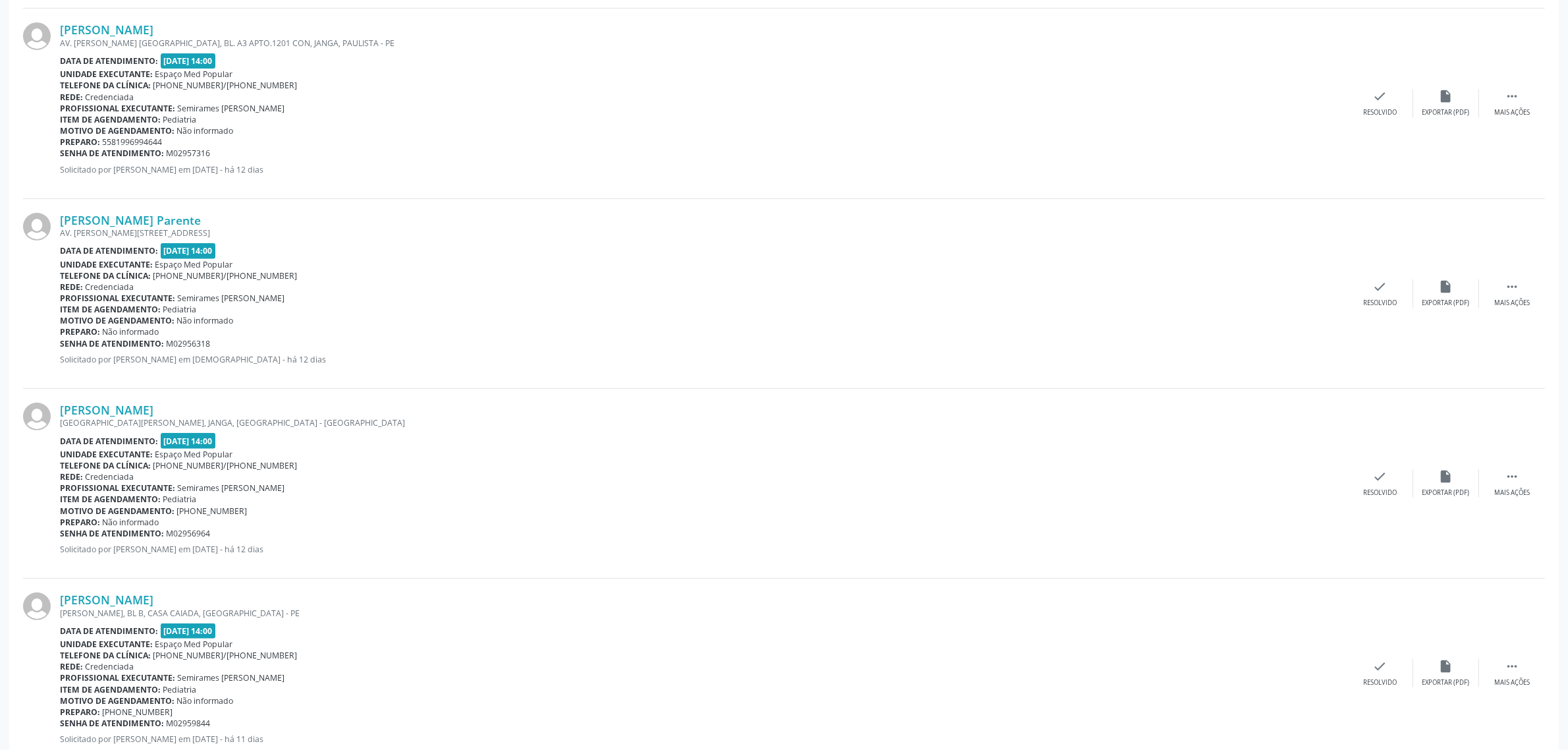
scroll to position [82, 0]
